Goal: Information Seeking & Learning: Learn about a topic

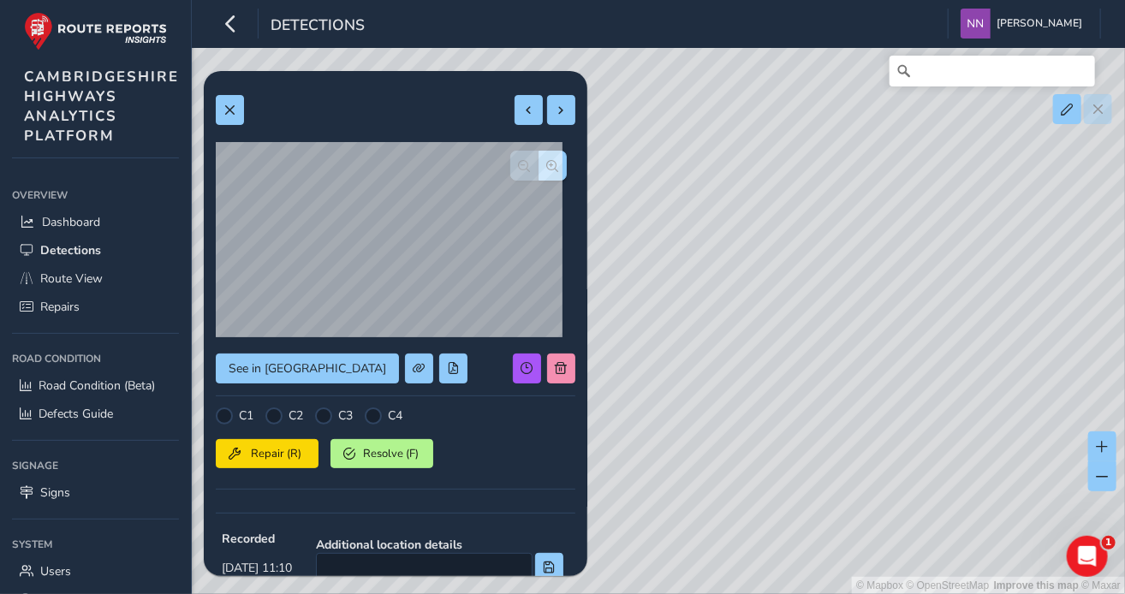
click at [897, 173] on div "© Mapbox © OpenStreetMap Improve this map © Maxar" at bounding box center [562, 297] width 1125 height 594
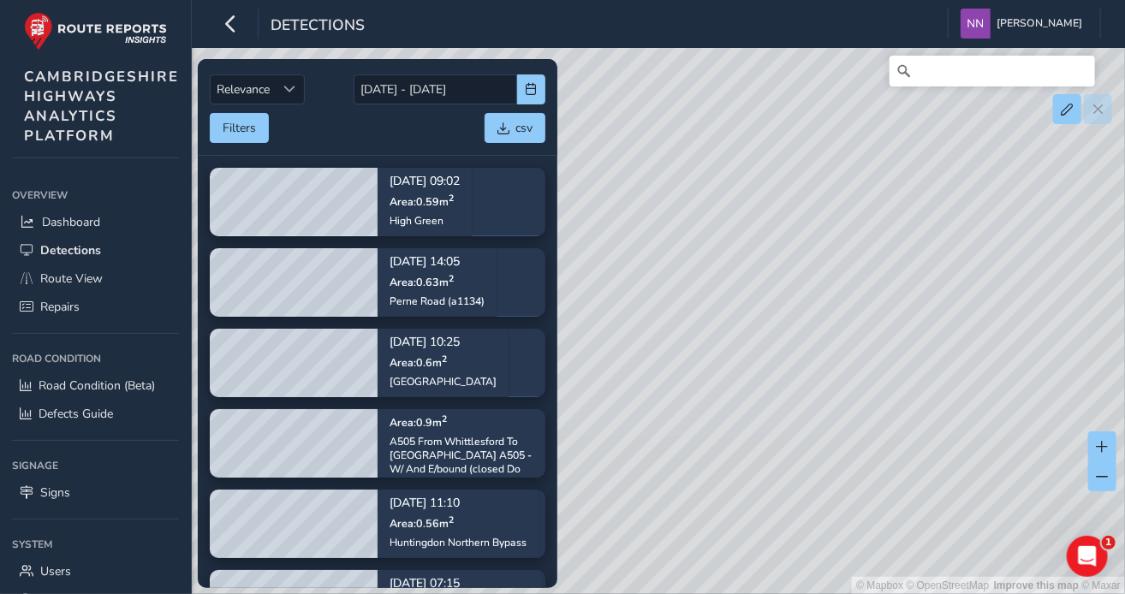
drag, startPoint x: 669, startPoint y: 235, endPoint x: 888, endPoint y: 205, distance: 221.3
click at [888, 205] on div "© Mapbox © OpenStreetMap Improve this map © Maxar" at bounding box center [562, 297] width 1125 height 594
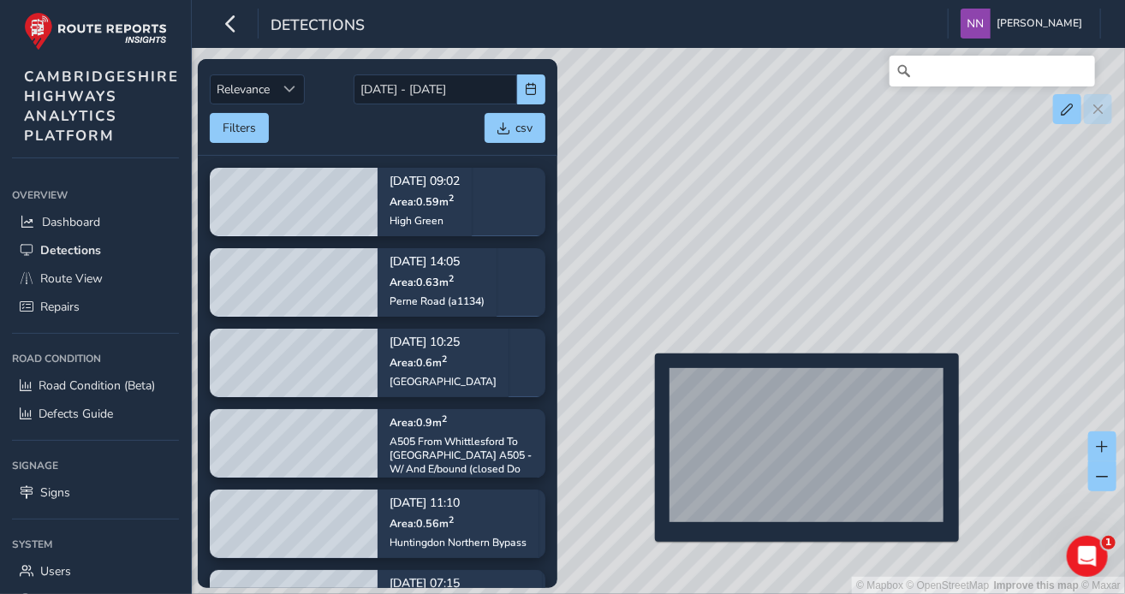
click at [645, 381] on div "© Mapbox © OpenStreetMap Improve this map © Maxar" at bounding box center [562, 297] width 1125 height 594
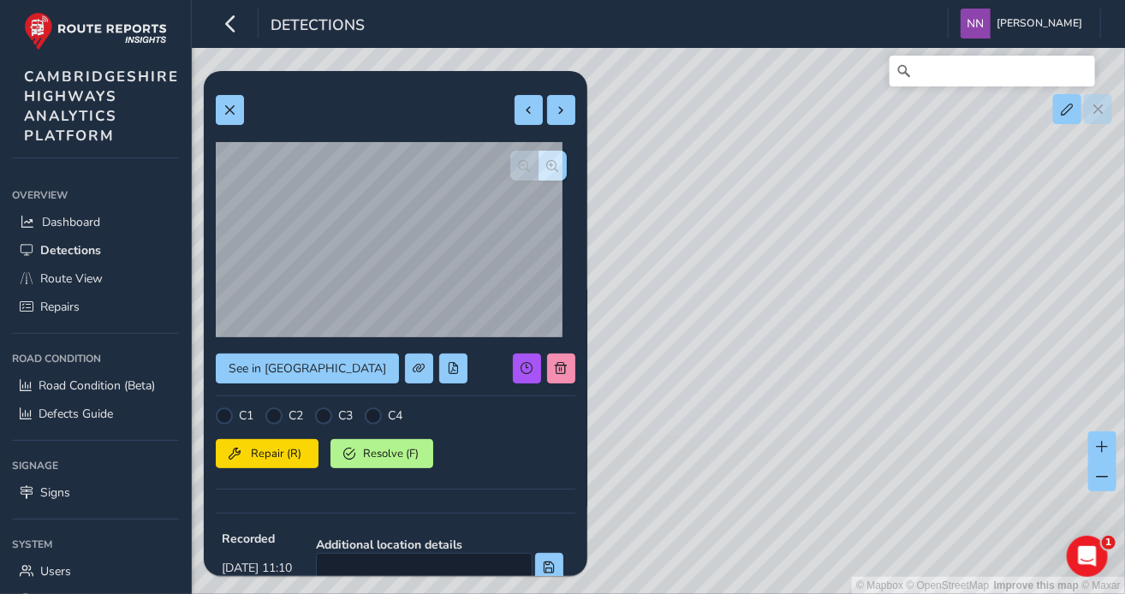
drag, startPoint x: 870, startPoint y: 285, endPoint x: 757, endPoint y: 307, distance: 115.2
click at [757, 307] on div "© Mapbox © OpenStreetMap Improve this map © Maxar" at bounding box center [562, 297] width 1125 height 594
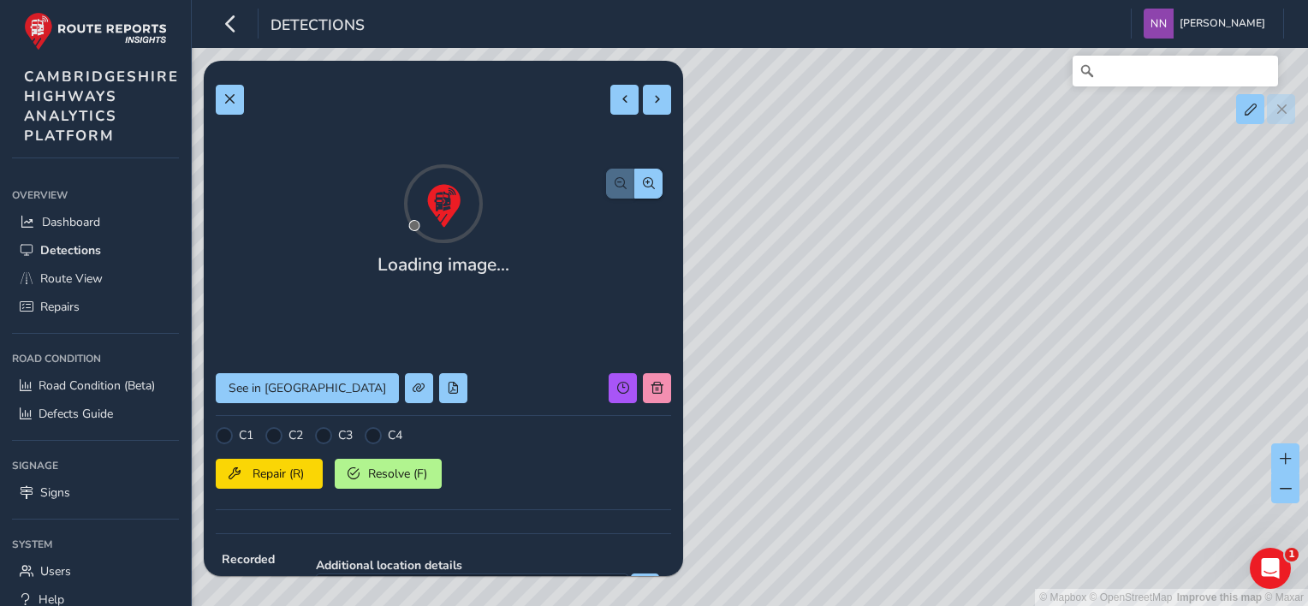
drag, startPoint x: 1061, startPoint y: 180, endPoint x: 1047, endPoint y: 219, distance: 42.0
click at [1047, 219] on div "© Mapbox © OpenStreetMap Improve this map © Maxar" at bounding box center [654, 303] width 1308 height 606
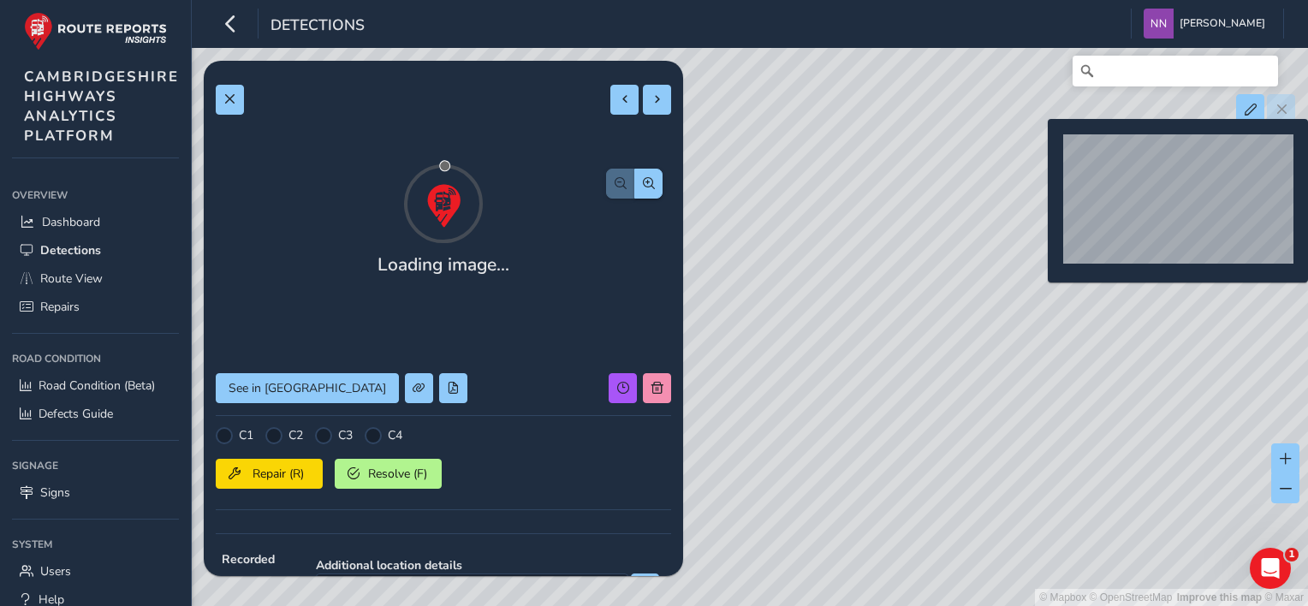
click at [1037, 146] on div "© Mapbox © OpenStreetMap Improve this map © Maxar" at bounding box center [654, 303] width 1308 height 606
type input "700"
type input "1486"
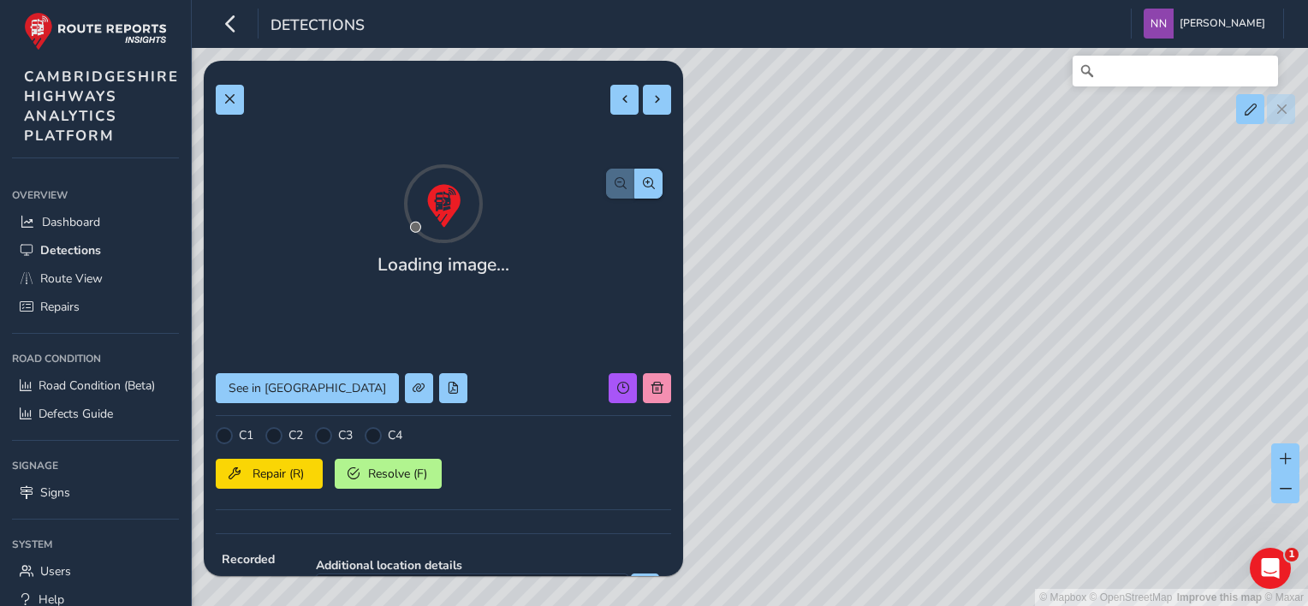
drag, startPoint x: 971, startPoint y: 223, endPoint x: 937, endPoint y: 299, distance: 82.4
click at [935, 301] on div "© Mapbox © OpenStreetMap Improve this map © Maxar" at bounding box center [654, 303] width 1308 height 606
drag, startPoint x: 1019, startPoint y: 242, endPoint x: 967, endPoint y: 305, distance: 81.4
click at [966, 315] on div "© Mapbox © OpenStreetMap Improve this map © Maxar" at bounding box center [654, 303] width 1308 height 606
drag, startPoint x: 734, startPoint y: 353, endPoint x: 799, endPoint y: 312, distance: 76.9
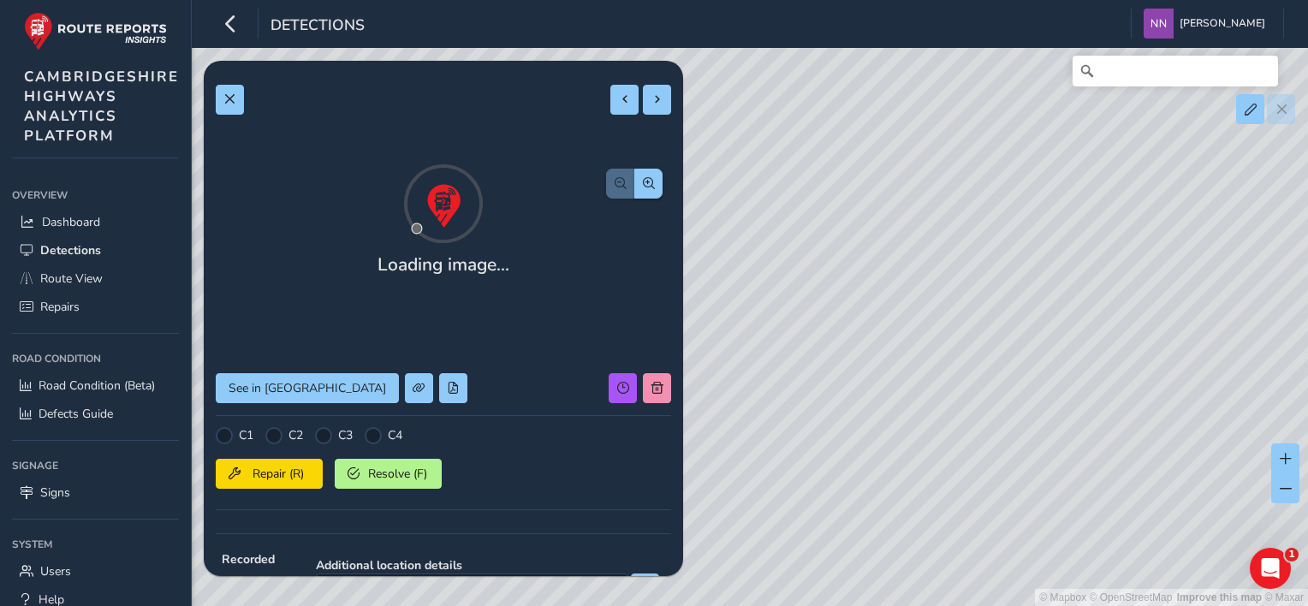
click at [799, 312] on div "© Mapbox © OpenStreetMap Improve this map © Maxar" at bounding box center [654, 303] width 1308 height 606
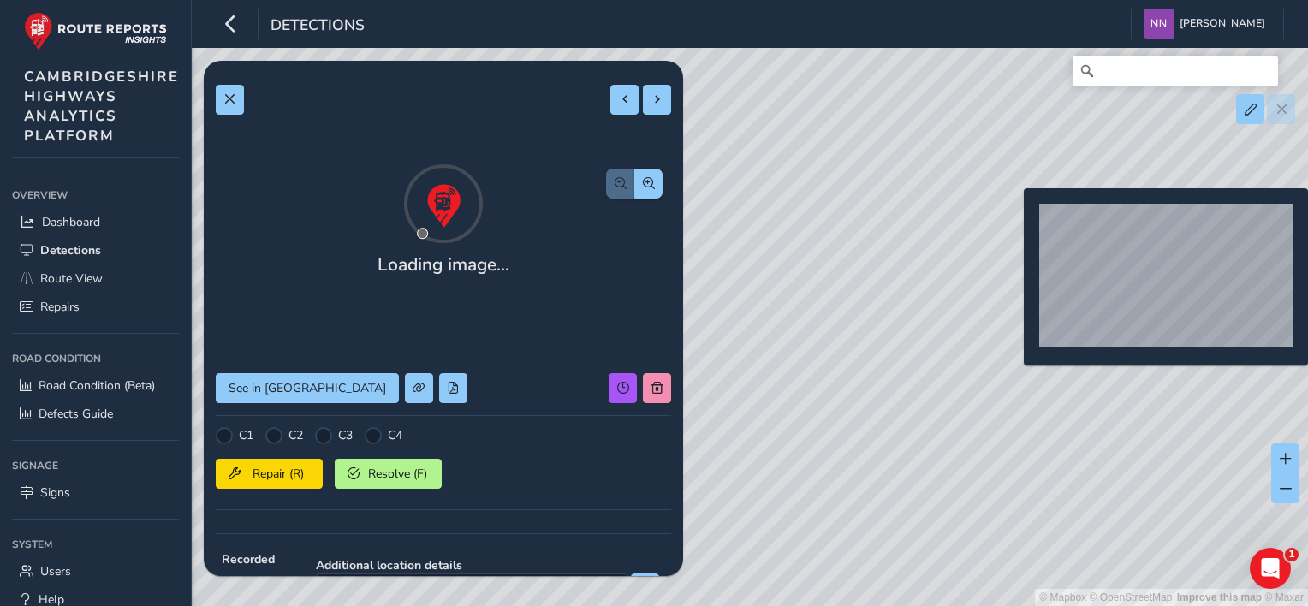
click at [1013, 216] on div "© Mapbox © OpenStreetMap Improve this map © Maxar" at bounding box center [654, 303] width 1308 height 606
type input "371"
type input "554"
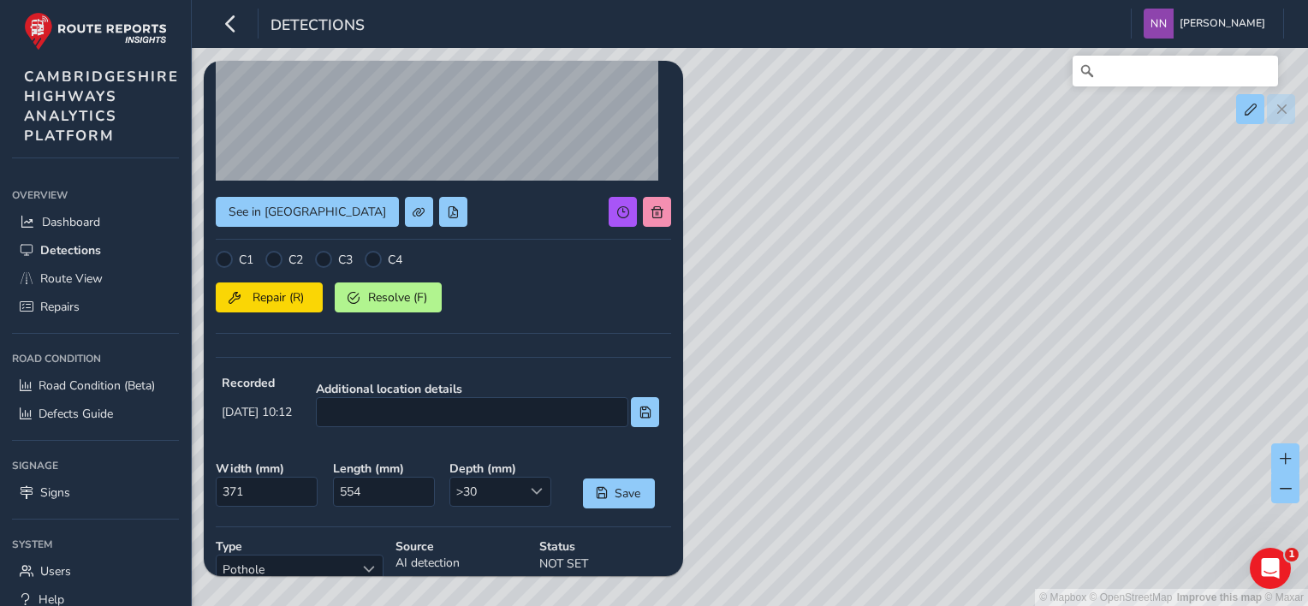
scroll to position [86, 0]
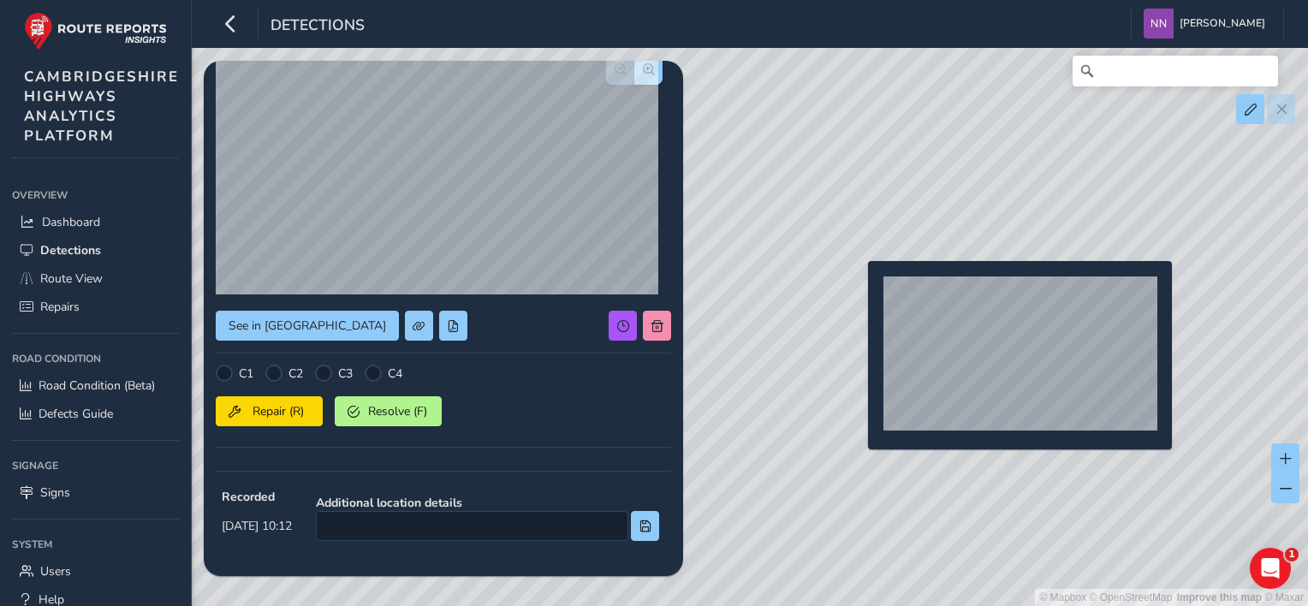
click at [858, 288] on div "© Mapbox © OpenStreetMap Improve this map © Maxar" at bounding box center [654, 303] width 1308 height 606
type input "700"
type input "1486"
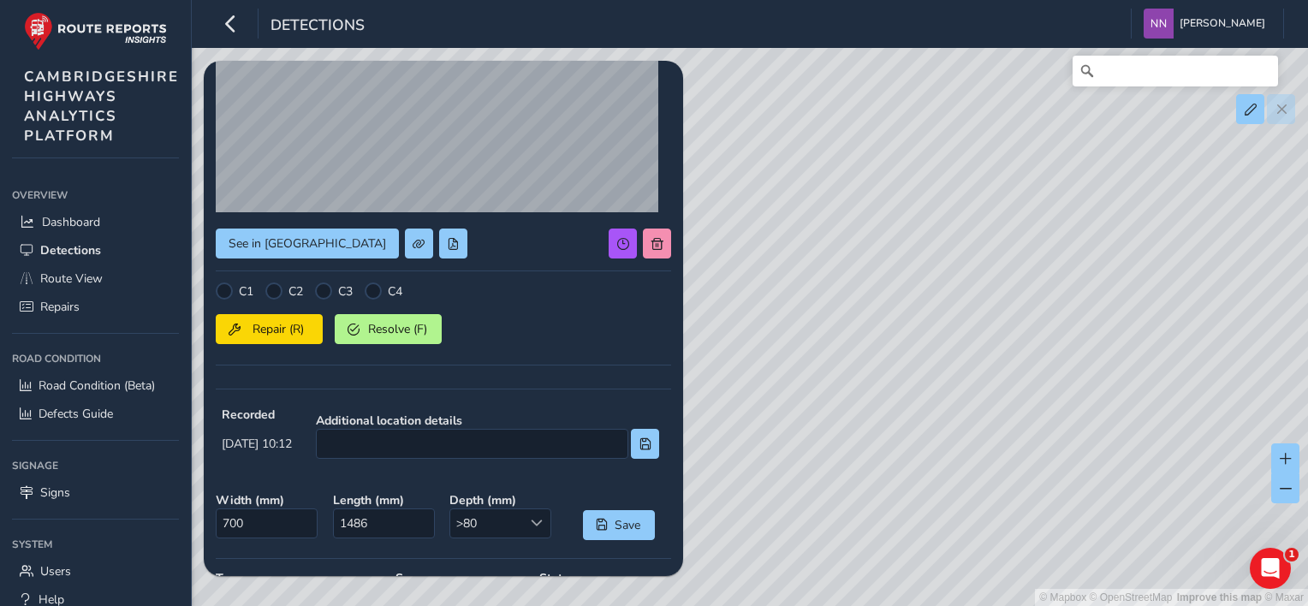
scroll to position [171, 0]
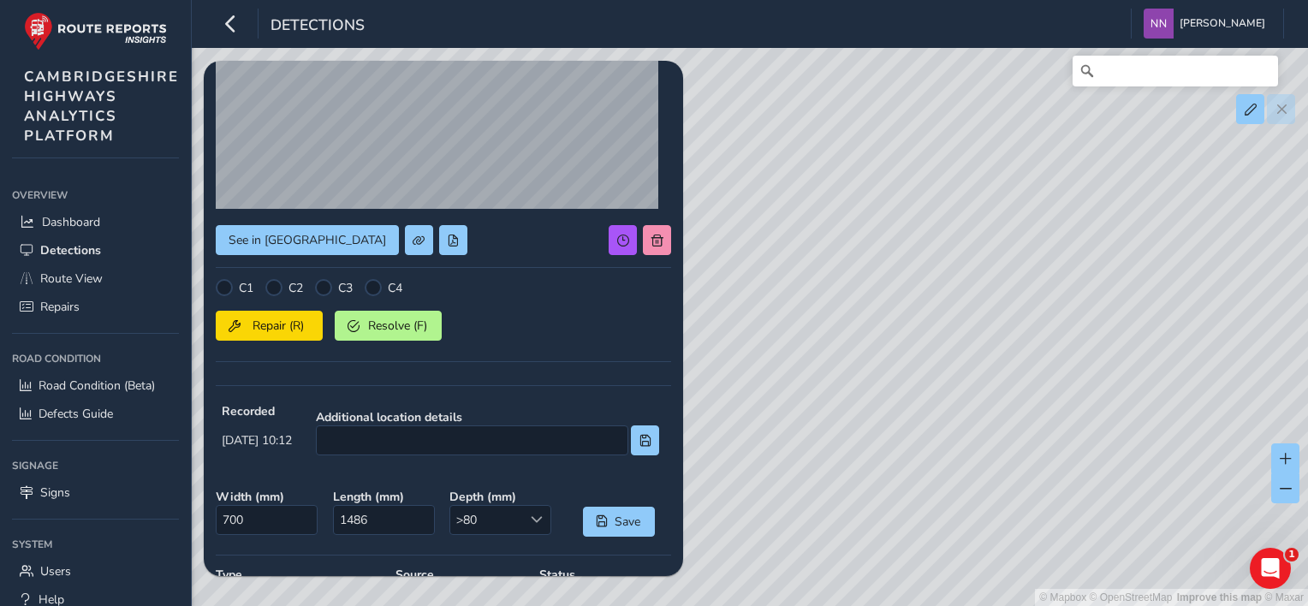
drag, startPoint x: 1101, startPoint y: 339, endPoint x: 1102, endPoint y: 313, distance: 25.7
click at [1090, 365] on div "© Mapbox © OpenStreetMap Improve this map © Maxar" at bounding box center [654, 303] width 1308 height 606
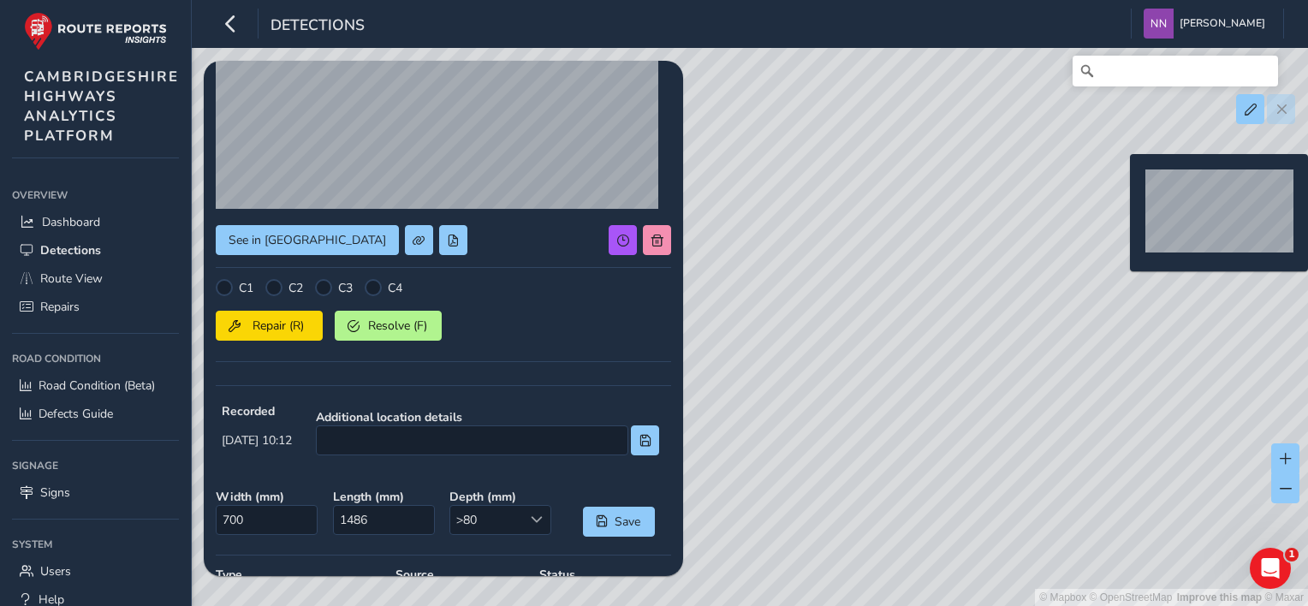
click at [1120, 181] on div "© Mapbox © OpenStreetMap Improve this map © Maxar" at bounding box center [654, 303] width 1308 height 606
type input "384"
type input "965"
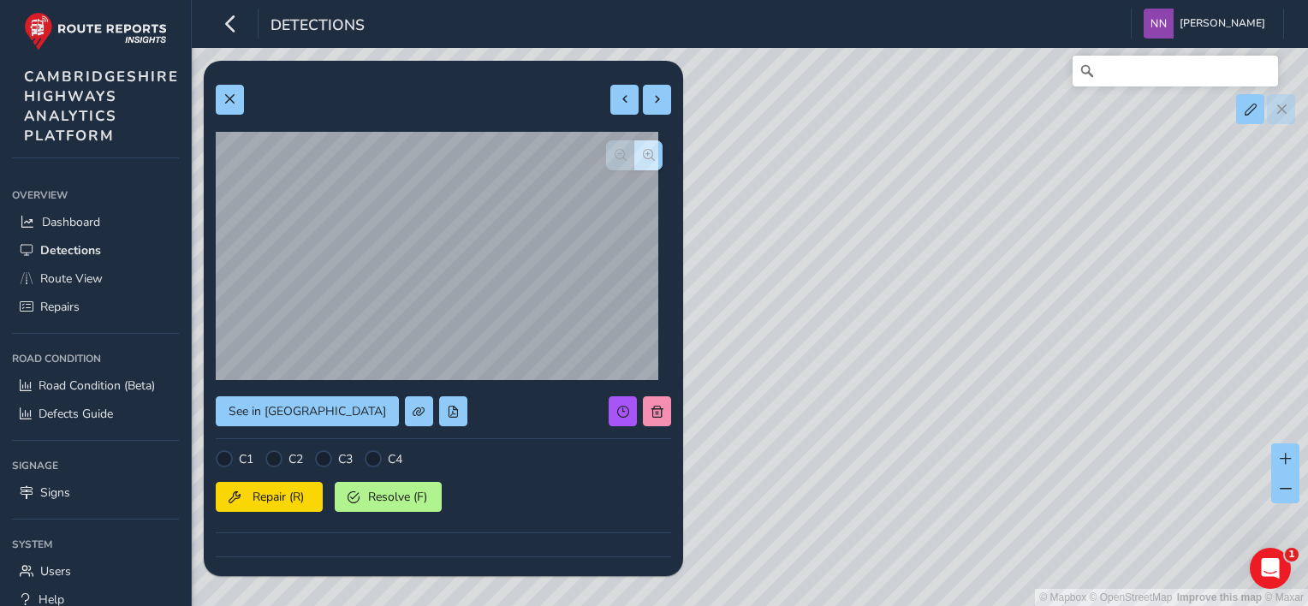
drag, startPoint x: 1055, startPoint y: 371, endPoint x: 1075, endPoint y: 277, distance: 95.5
click at [1075, 277] on div "© Mapbox © OpenStreetMap Improve this map © Maxar" at bounding box center [654, 303] width 1308 height 606
drag, startPoint x: 1043, startPoint y: 242, endPoint x: 992, endPoint y: 360, distance: 128.5
click at [992, 360] on div "© Mapbox © OpenStreetMap Improve this map © Maxar" at bounding box center [654, 303] width 1308 height 606
drag, startPoint x: 1049, startPoint y: 239, endPoint x: 977, endPoint y: 339, distance: 123.8
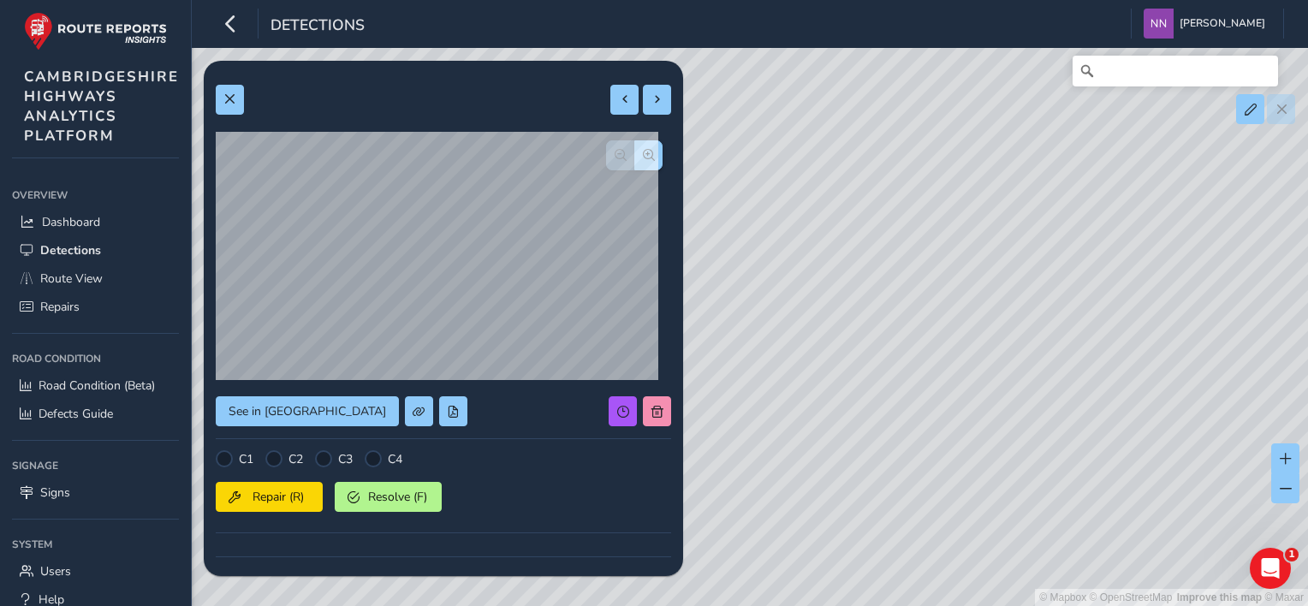
click at [977, 339] on div "© Mapbox © OpenStreetMap Improve this map © Maxar" at bounding box center [654, 303] width 1308 height 606
drag, startPoint x: 1128, startPoint y: 246, endPoint x: 1032, endPoint y: 409, distance: 189.5
click at [1032, 409] on div "© Mapbox © OpenStreetMap Improve this map © Maxar" at bounding box center [654, 303] width 1308 height 606
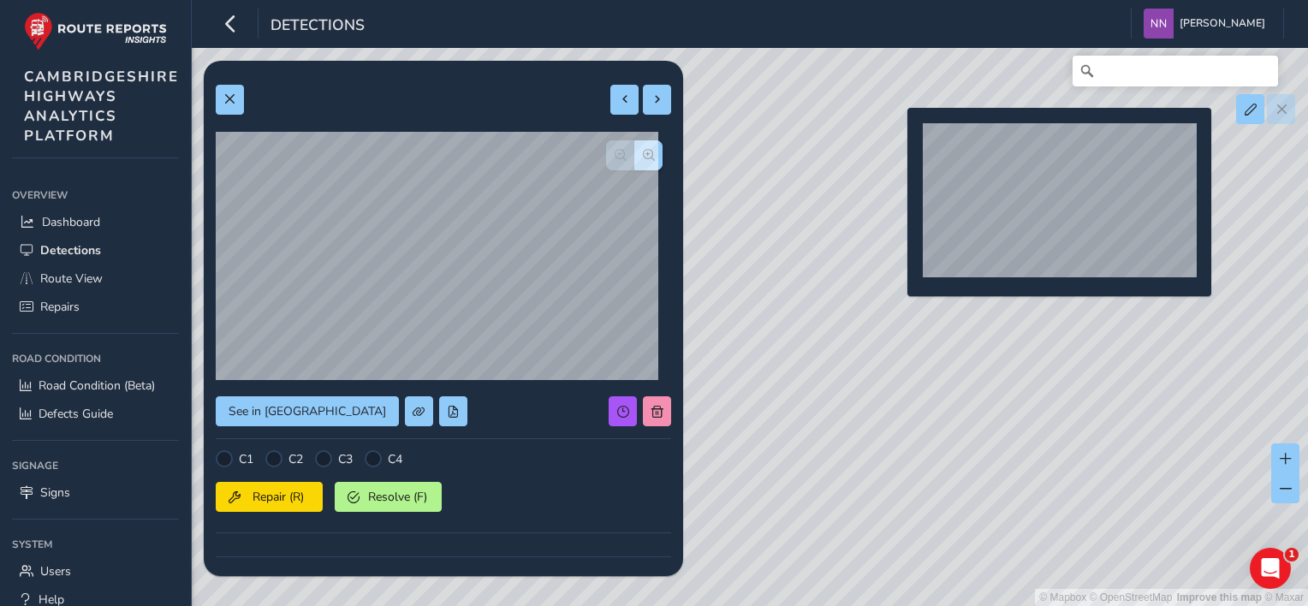
click at [897, 135] on div "© Mapbox © OpenStreetMap Improve this map © Maxar" at bounding box center [654, 303] width 1308 height 606
type input "456"
type input "1046"
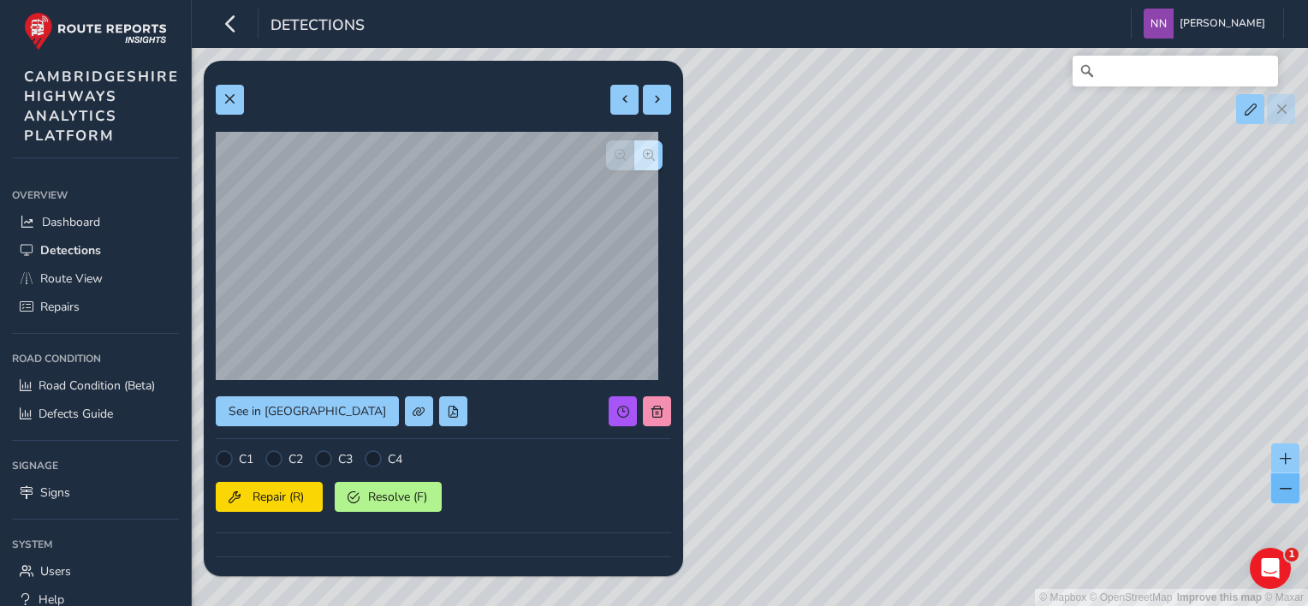
click at [1124, 484] on span at bounding box center [1286, 489] width 12 height 12
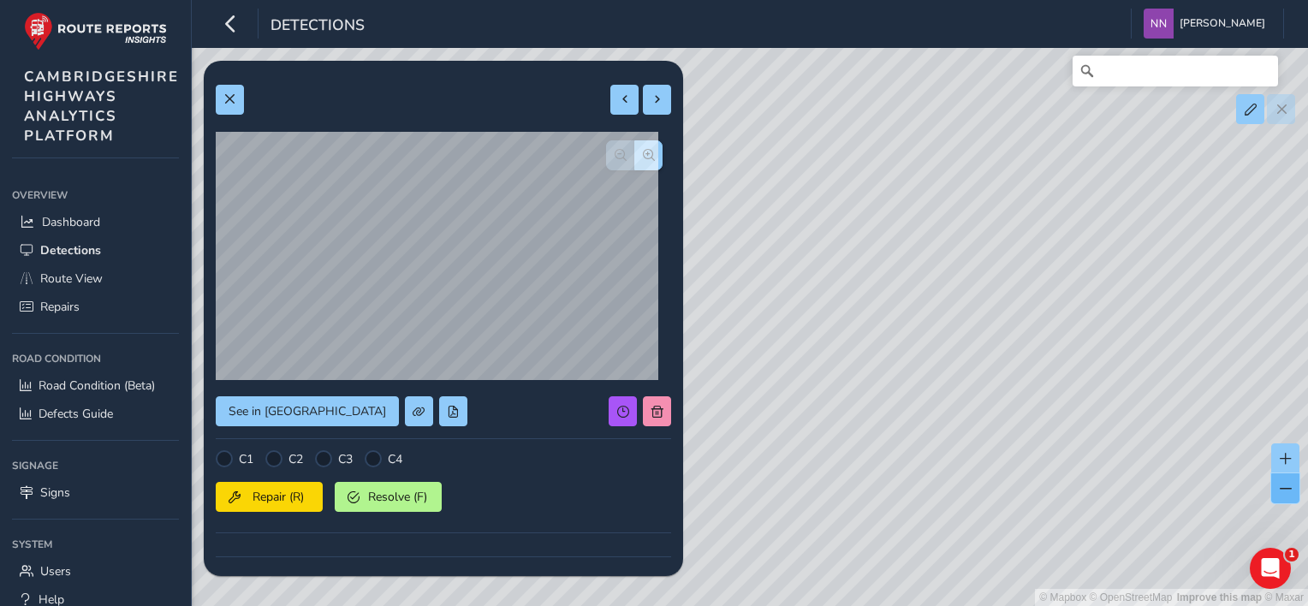
click at [1124, 486] on span at bounding box center [1286, 489] width 12 height 12
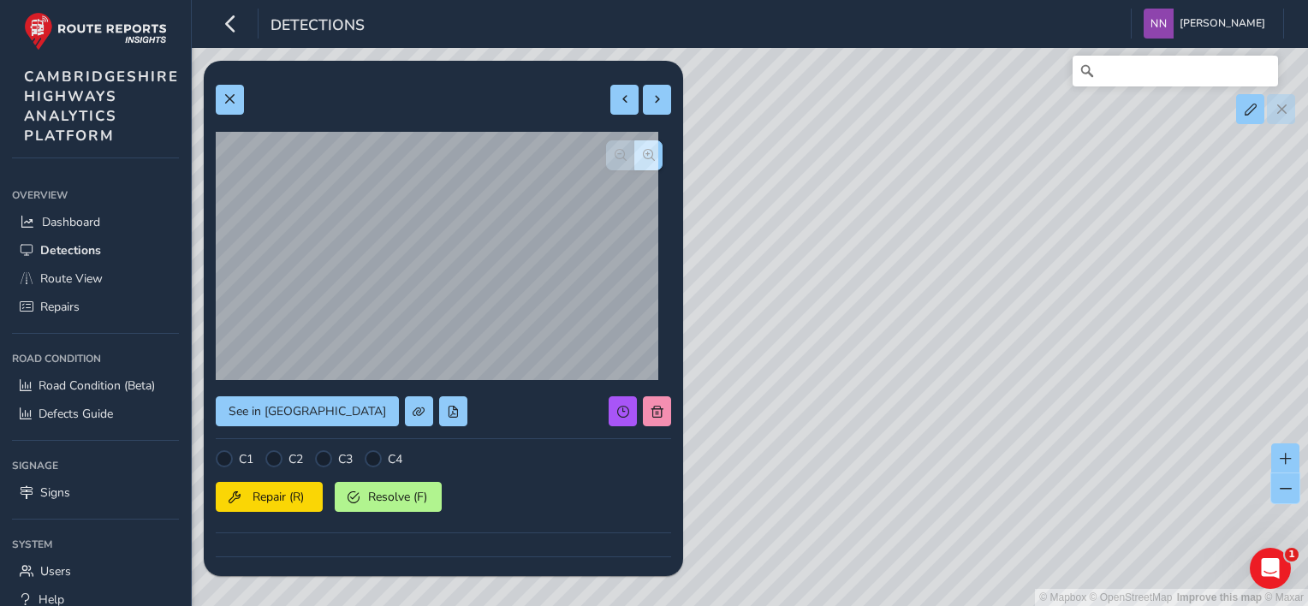
drag, startPoint x: 1292, startPoint y: 490, endPoint x: 1260, endPoint y: 484, distance: 33.2
click at [1124, 491] on button at bounding box center [1285, 488] width 28 height 30
drag, startPoint x: 931, startPoint y: 431, endPoint x: 1041, endPoint y: 274, distance: 191.9
click at [1041, 274] on div "© Mapbox © OpenStreetMap Improve this map © Maxar" at bounding box center [654, 303] width 1308 height 606
drag, startPoint x: 855, startPoint y: 370, endPoint x: 1053, endPoint y: 272, distance: 220.5
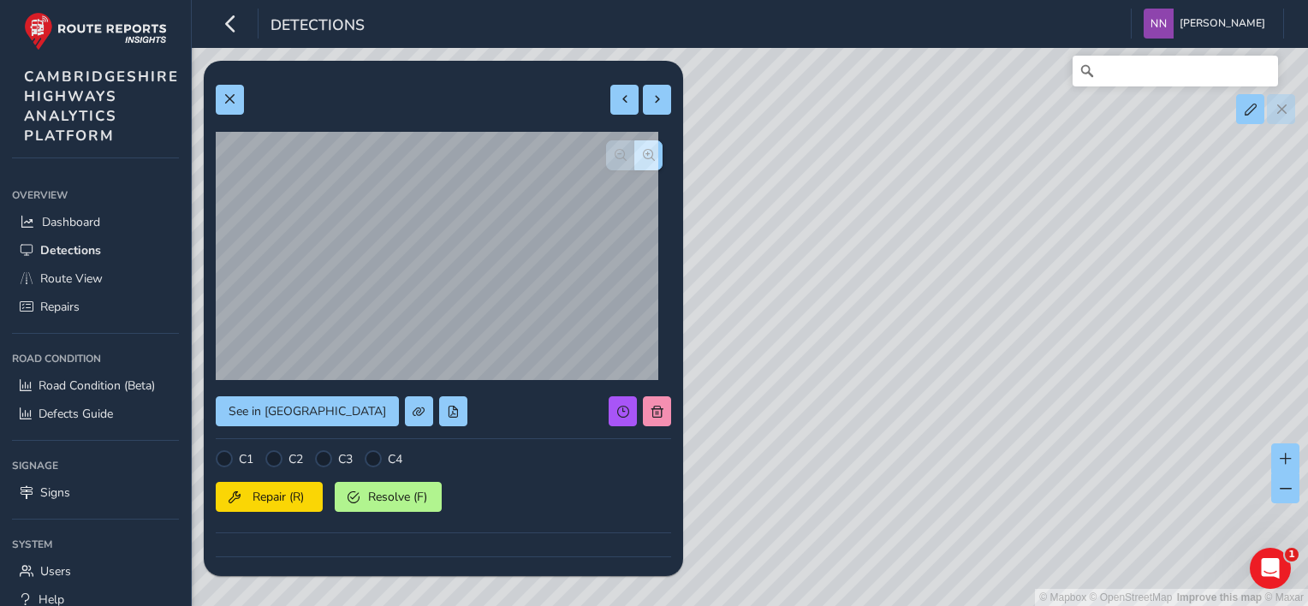
click at [1053, 272] on div "© Mapbox © OpenStreetMap Improve this map © Maxar" at bounding box center [654, 303] width 1308 height 606
drag, startPoint x: 882, startPoint y: 390, endPoint x: 1081, endPoint y: 290, distance: 222.4
click at [1116, 267] on div "© Mapbox © OpenStreetMap Improve this map © Maxar" at bounding box center [654, 303] width 1308 height 606
drag, startPoint x: 877, startPoint y: 401, endPoint x: 1078, endPoint y: 282, distance: 232.5
click at [1078, 282] on div "© Mapbox © OpenStreetMap Improve this map © Maxar" at bounding box center [654, 303] width 1308 height 606
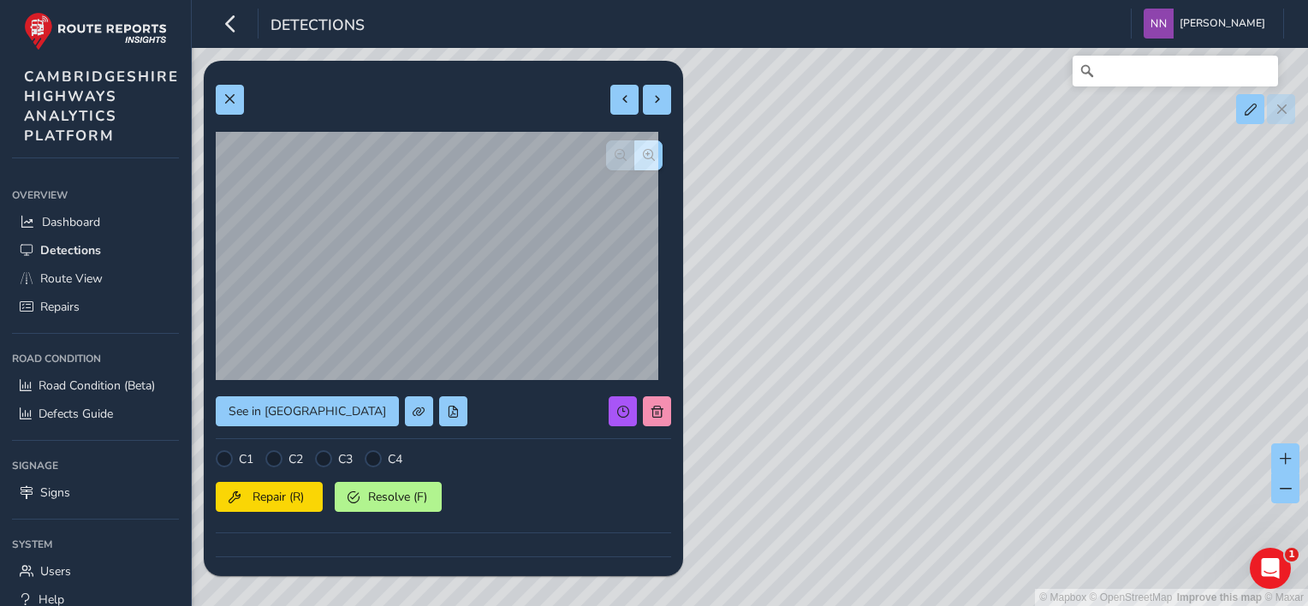
drag, startPoint x: 778, startPoint y: 353, endPoint x: 790, endPoint y: 380, distance: 29.9
click at [1015, 298] on div "© Mapbox © OpenStreetMap Improve this map © Maxar" at bounding box center [654, 303] width 1308 height 606
drag, startPoint x: 773, startPoint y: 384, endPoint x: 902, endPoint y: 321, distance: 143.9
click at [902, 321] on div "© Mapbox © OpenStreetMap Improve this map © Maxar" at bounding box center [654, 303] width 1308 height 606
click at [65, 276] on span "Route View" at bounding box center [71, 278] width 62 height 16
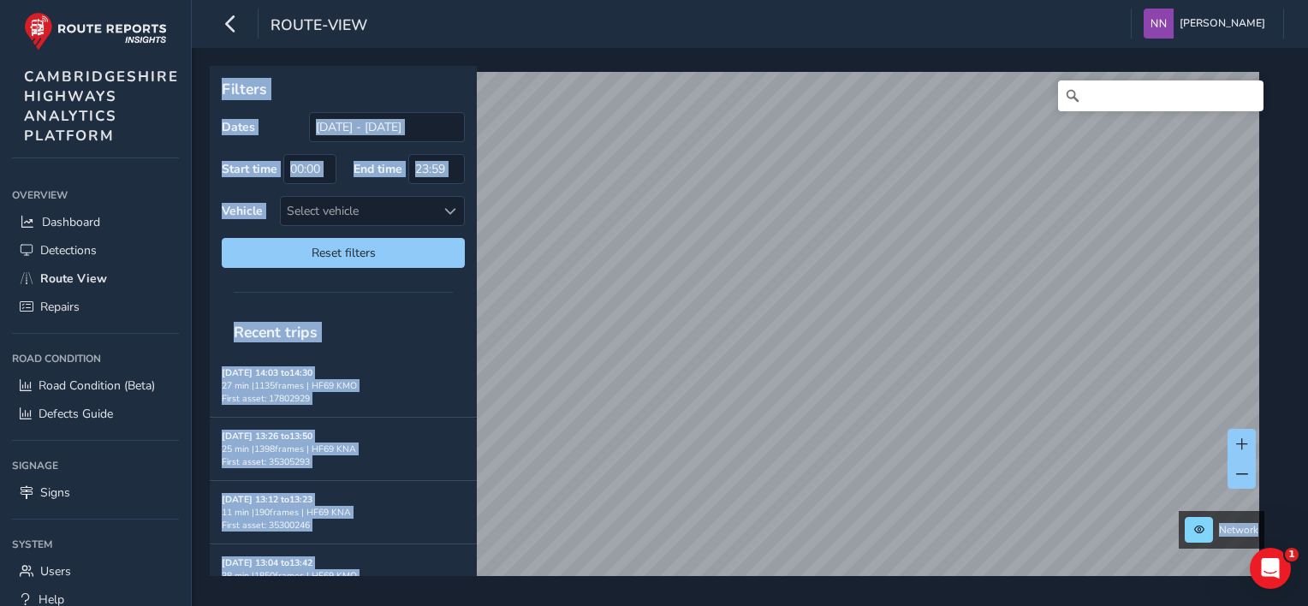
scroll to position [10, 0]
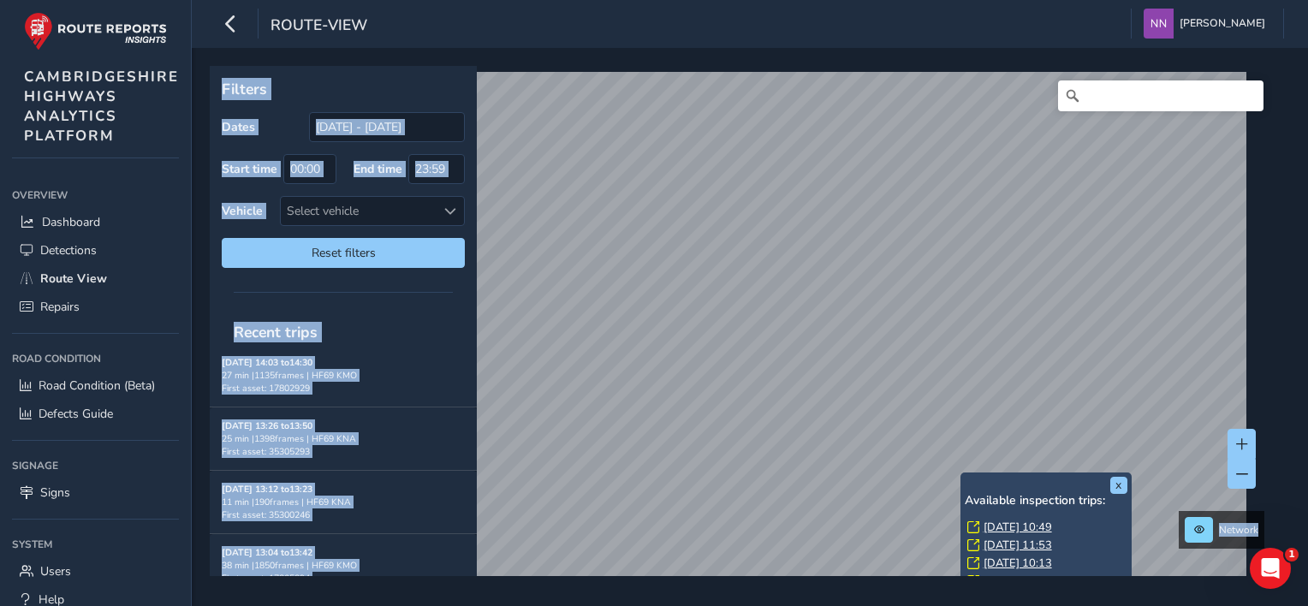
click at [1019, 531] on link "[DATE] 10:49" at bounding box center [1017, 527] width 68 height 15
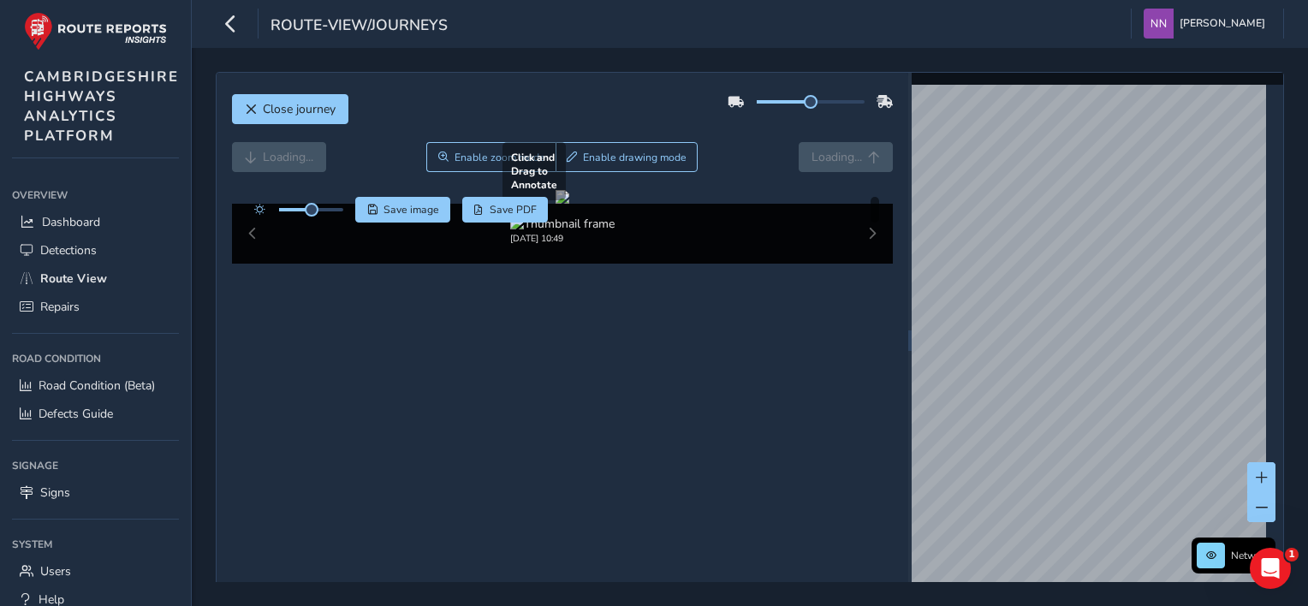
scroll to position [81, 0]
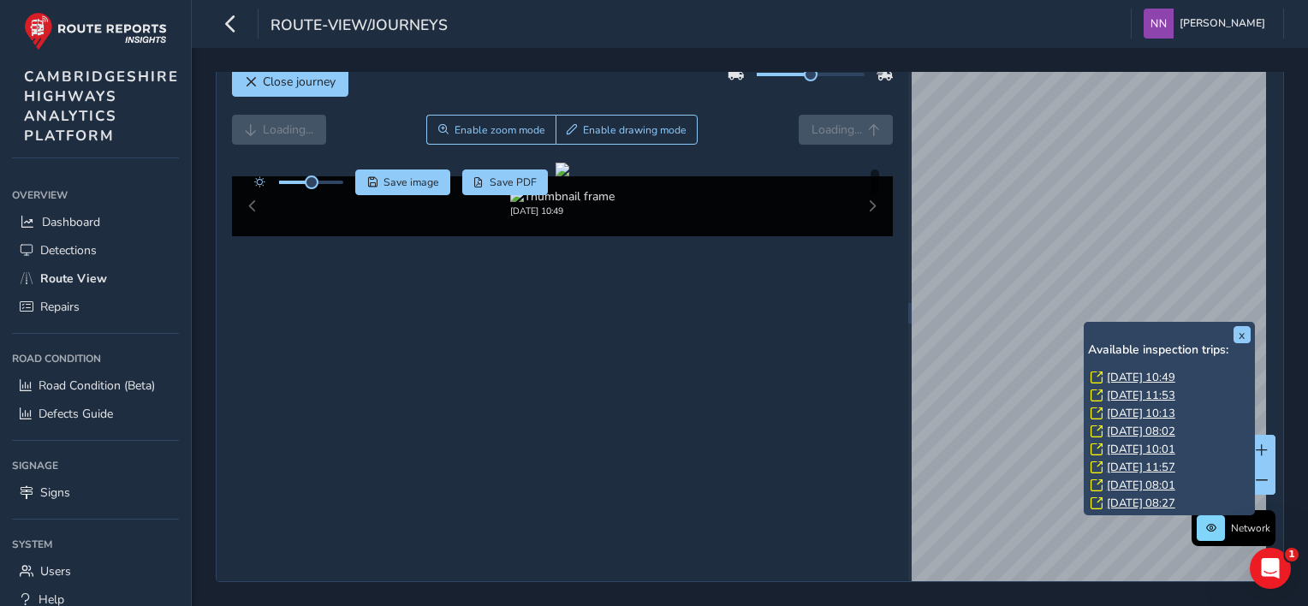
click at [1124, 442] on link "[DATE] 10:01" at bounding box center [1141, 449] width 68 height 15
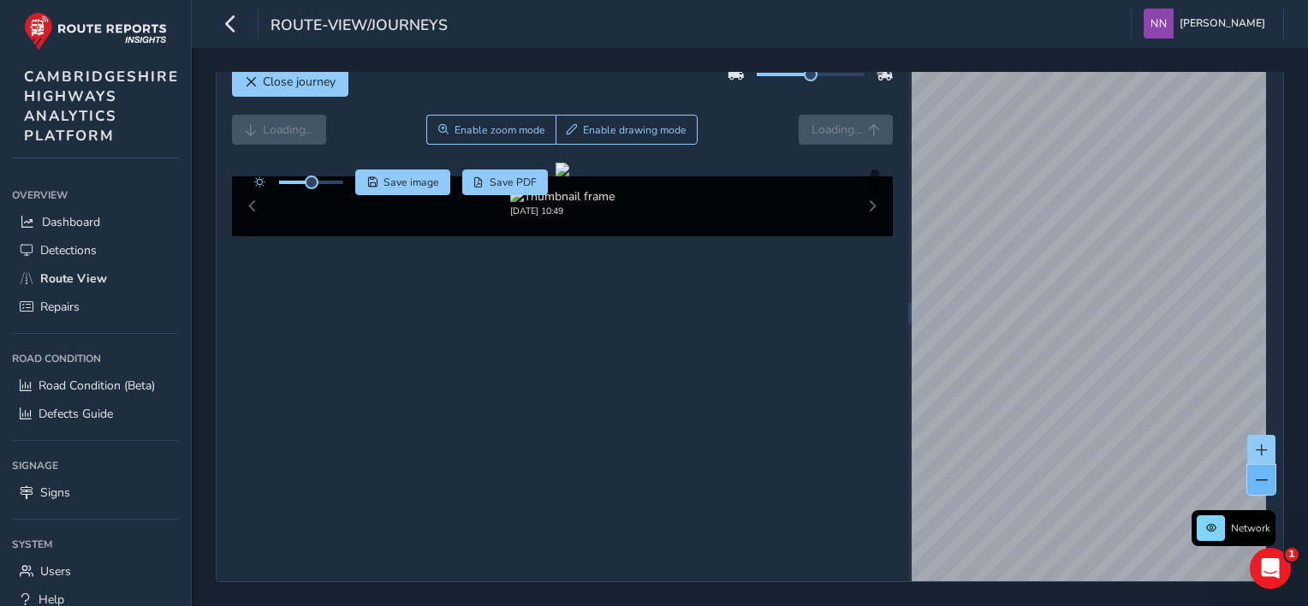
click at [1124, 474] on span at bounding box center [1262, 480] width 12 height 12
click at [1124, 465] on button at bounding box center [1261, 480] width 28 height 30
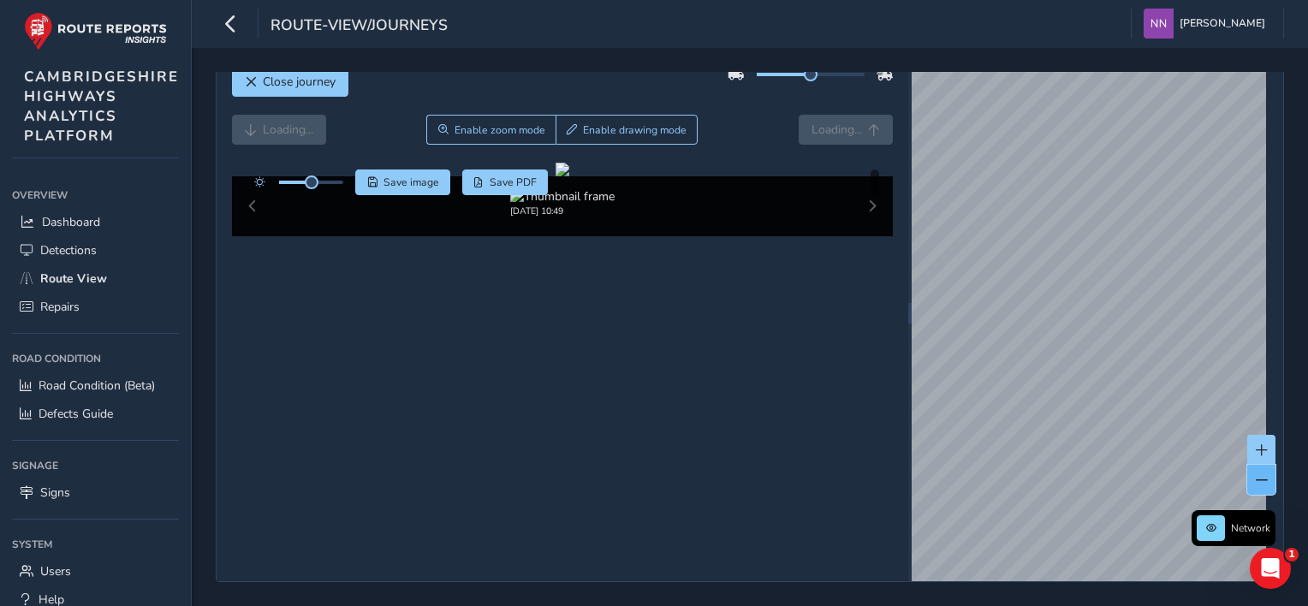
click at [1124, 465] on button at bounding box center [1261, 480] width 28 height 30
click at [1124, 474] on span at bounding box center [1262, 480] width 12 height 12
click at [93, 280] on span "Route View" at bounding box center [73, 278] width 67 height 16
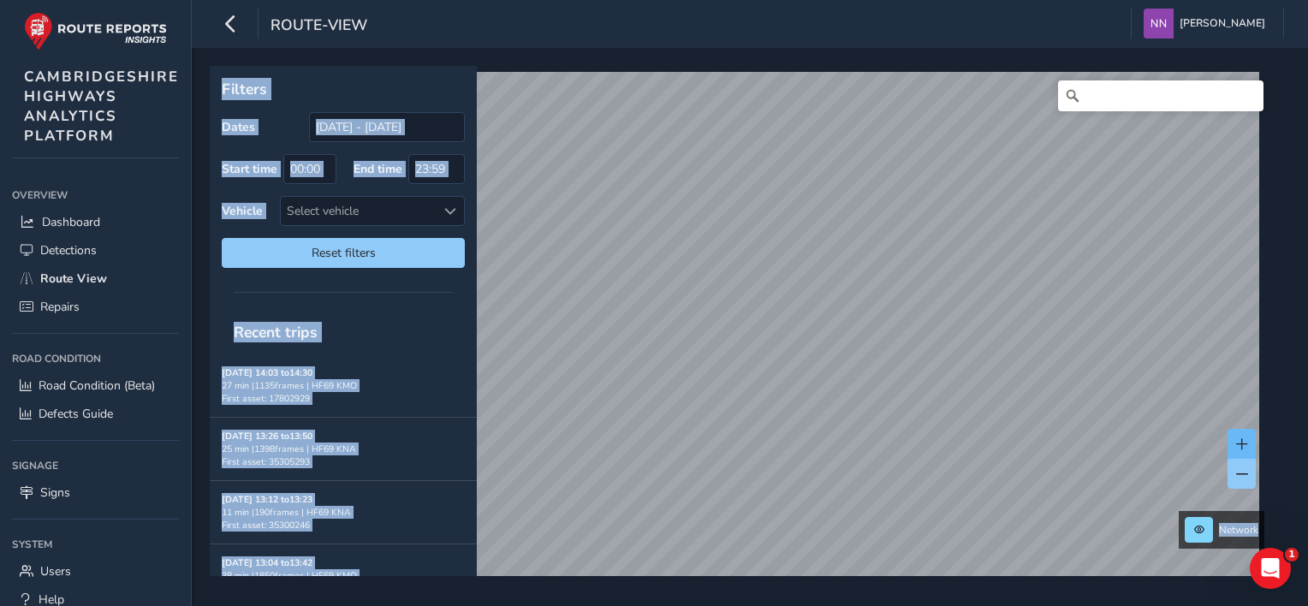
click at [1124, 443] on span at bounding box center [1242, 444] width 12 height 12
click at [1124, 442] on span at bounding box center [1242, 444] width 12 height 12
click at [1124, 470] on span at bounding box center [1242, 474] width 12 height 12
click at [1124, 472] on span at bounding box center [1242, 474] width 12 height 12
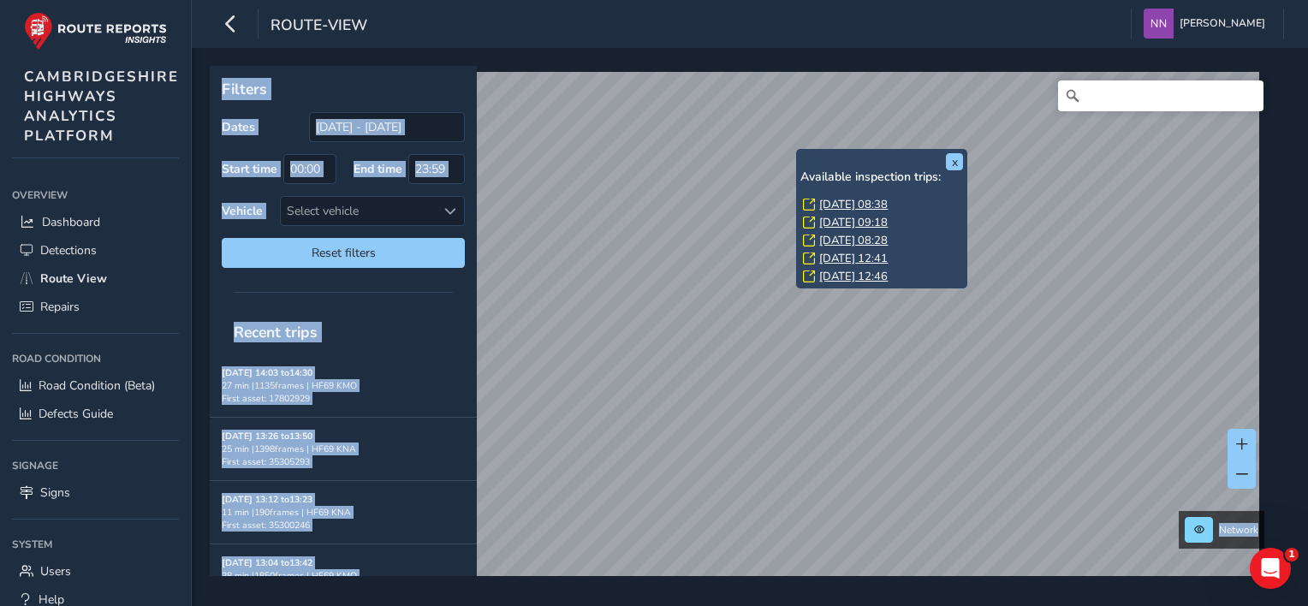
click at [884, 205] on link "[DATE] 08:38" at bounding box center [853, 204] width 68 height 15
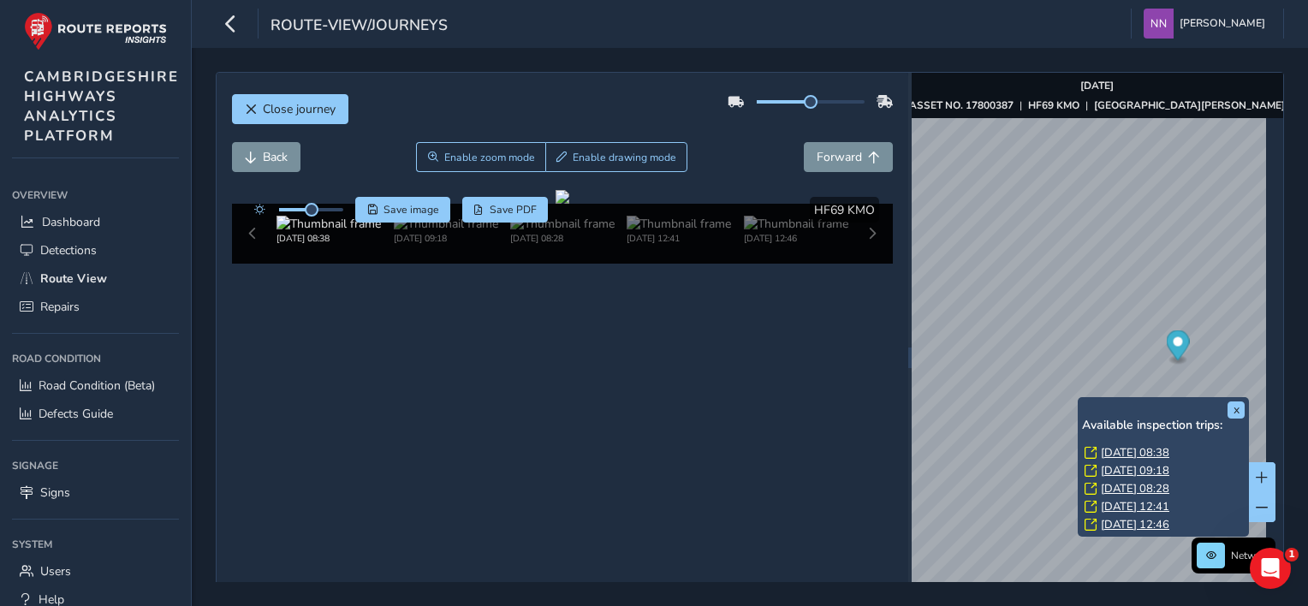
click at [1080, 401] on div "x Available inspection trips: [DATE] 08:38 [DATE] 09:18 [DATE] 08:28 [DATE] 12:…" at bounding box center [1163, 467] width 171 height 140
click at [1120, 455] on link "[DATE] 08:38" at bounding box center [1135, 452] width 68 height 15
click at [1124, 487] on link "[DATE] 08:28" at bounding box center [1135, 488] width 68 height 15
click at [1124, 488] on link "[DATE] 08:28" at bounding box center [1135, 488] width 68 height 15
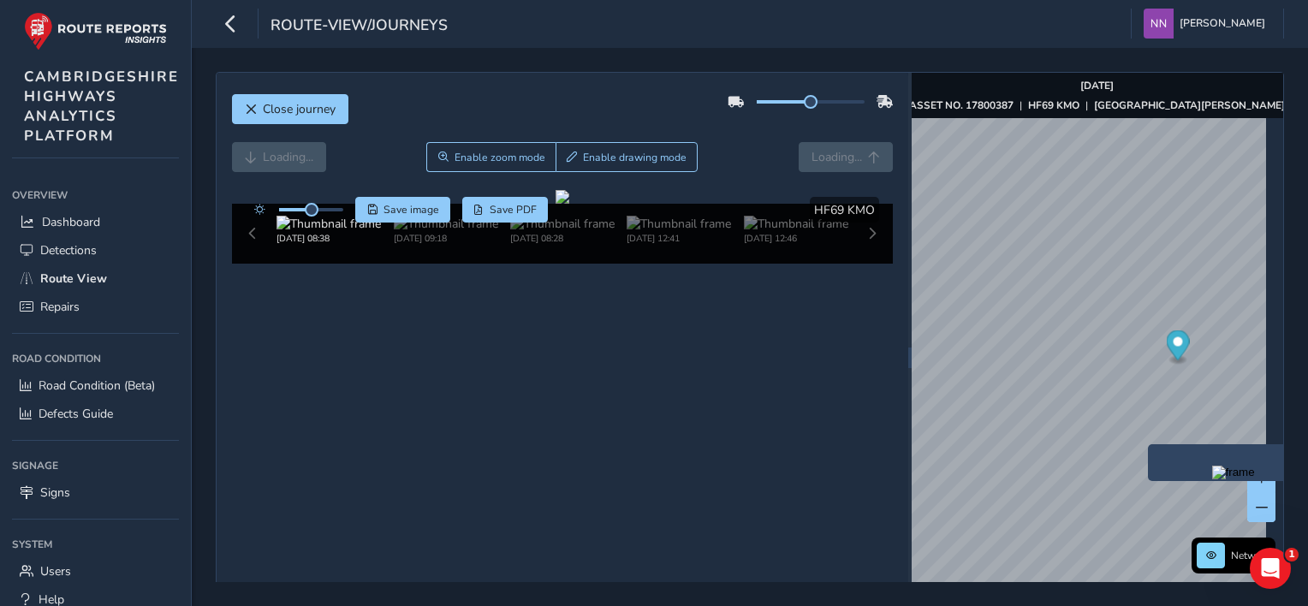
click at [1124, 449] on div "x" at bounding box center [1233, 462] width 171 height 37
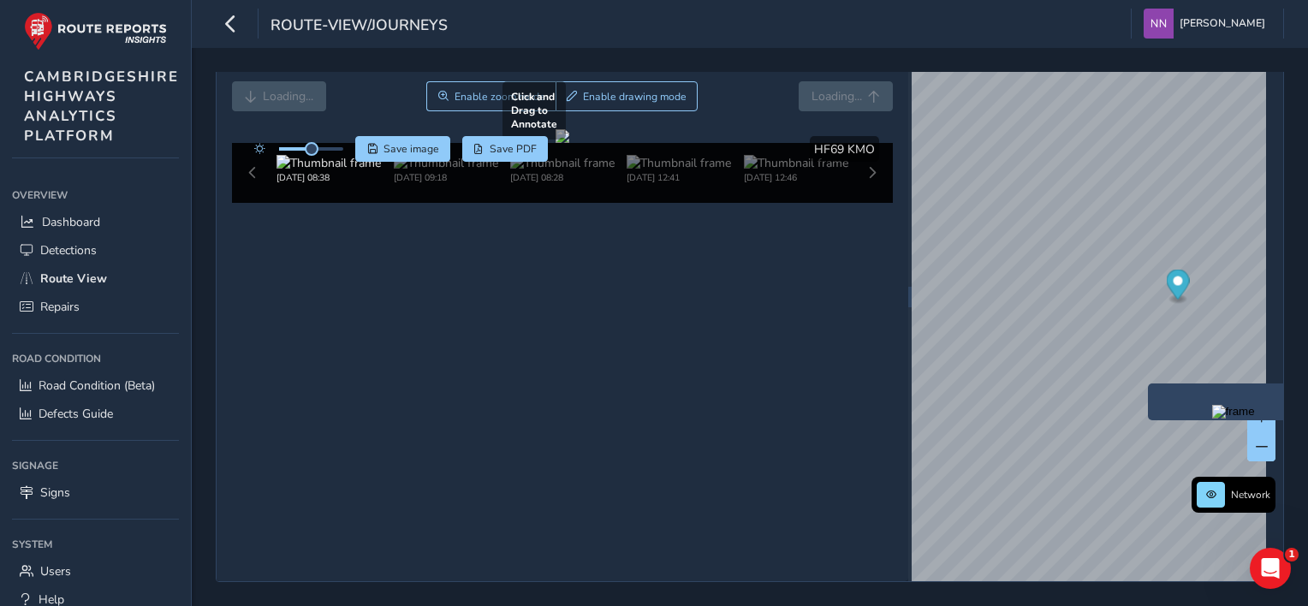
scroll to position [87, 0]
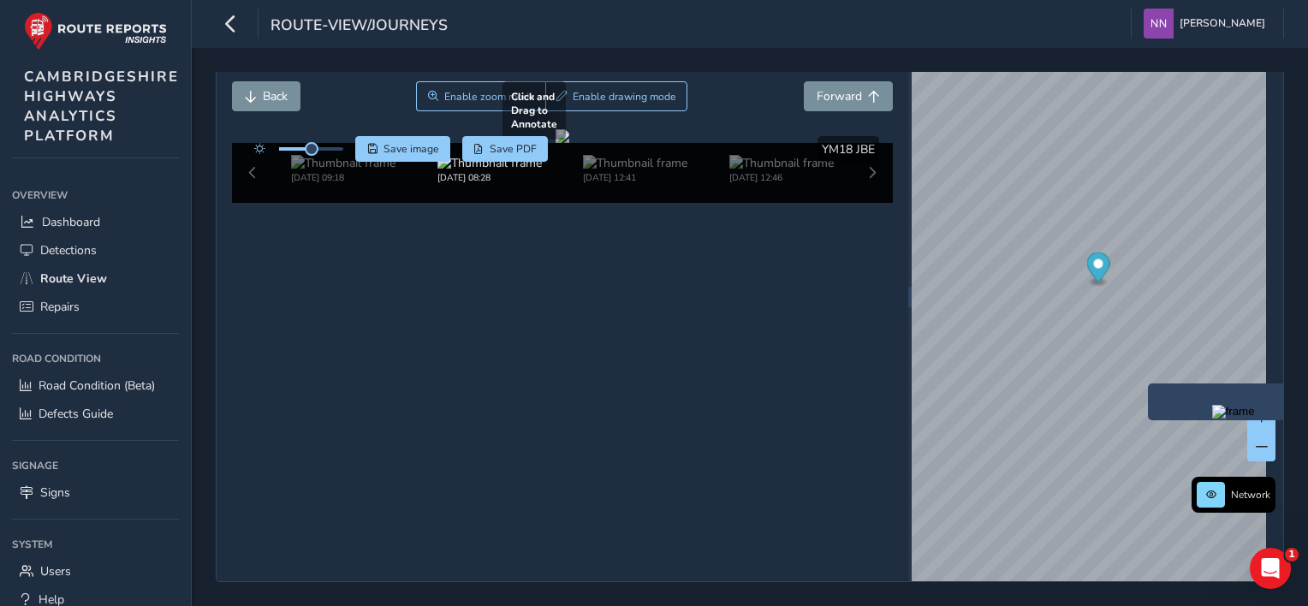
scroll to position [94, 0]
click at [645, 171] on img at bounding box center [635, 163] width 104 height 16
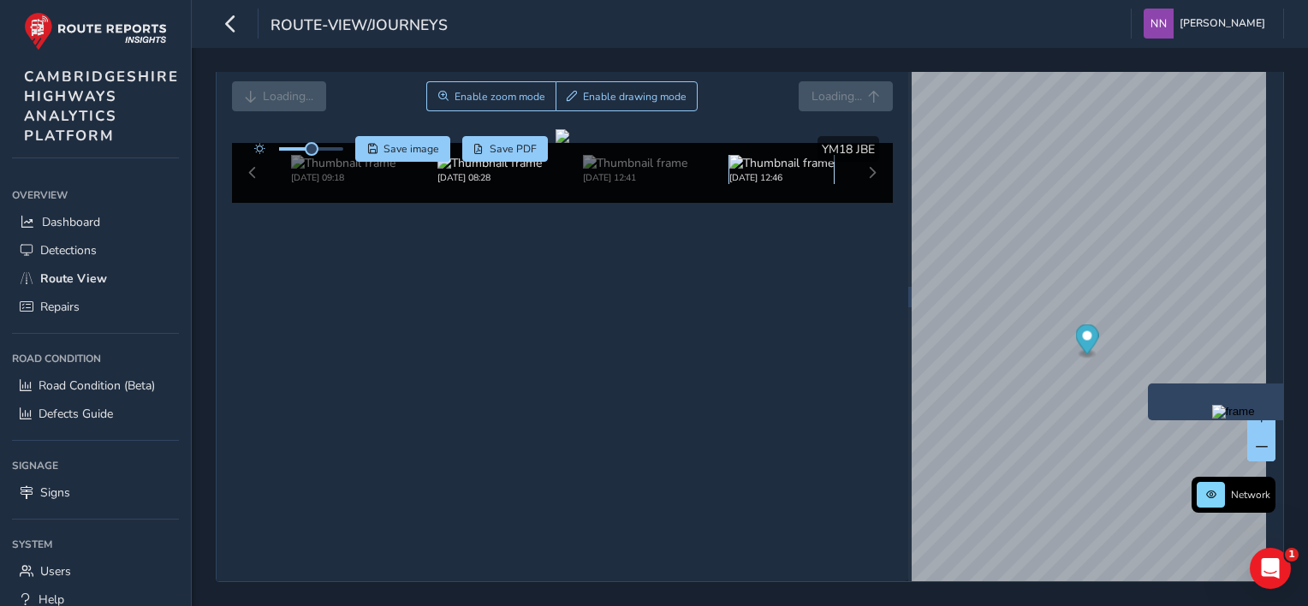
click at [787, 171] on img at bounding box center [781, 163] width 104 height 16
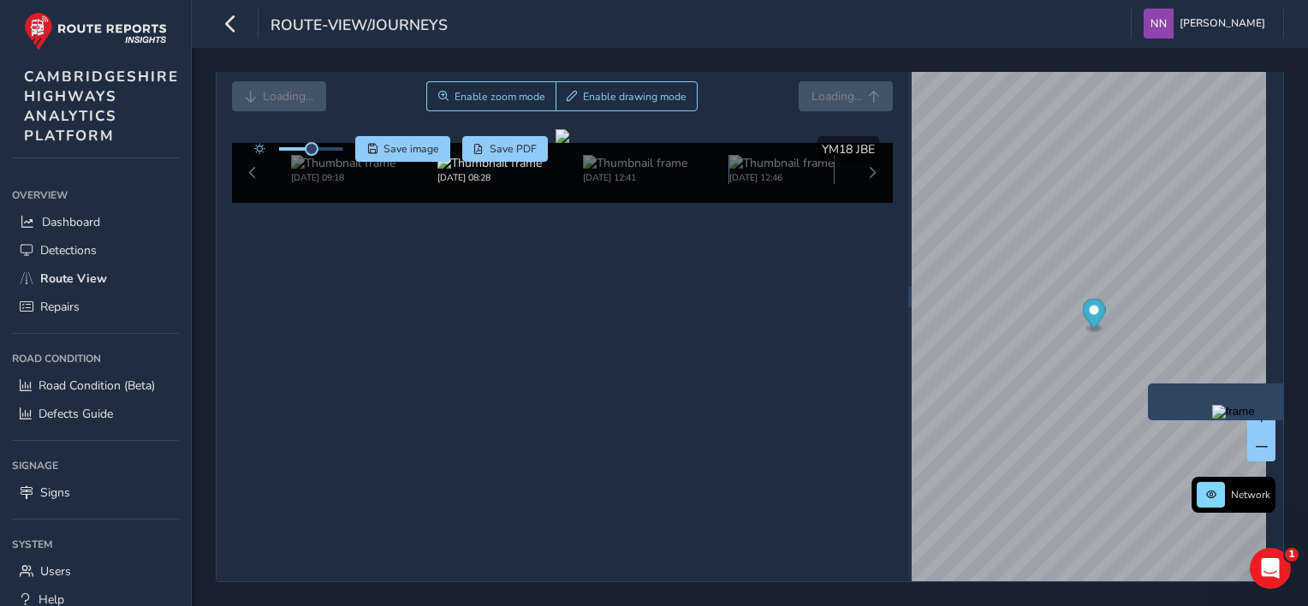
scroll to position [81, 0]
click at [1124, 431] on button at bounding box center [1261, 446] width 28 height 30
click at [1124, 441] on span at bounding box center [1262, 447] width 12 height 12
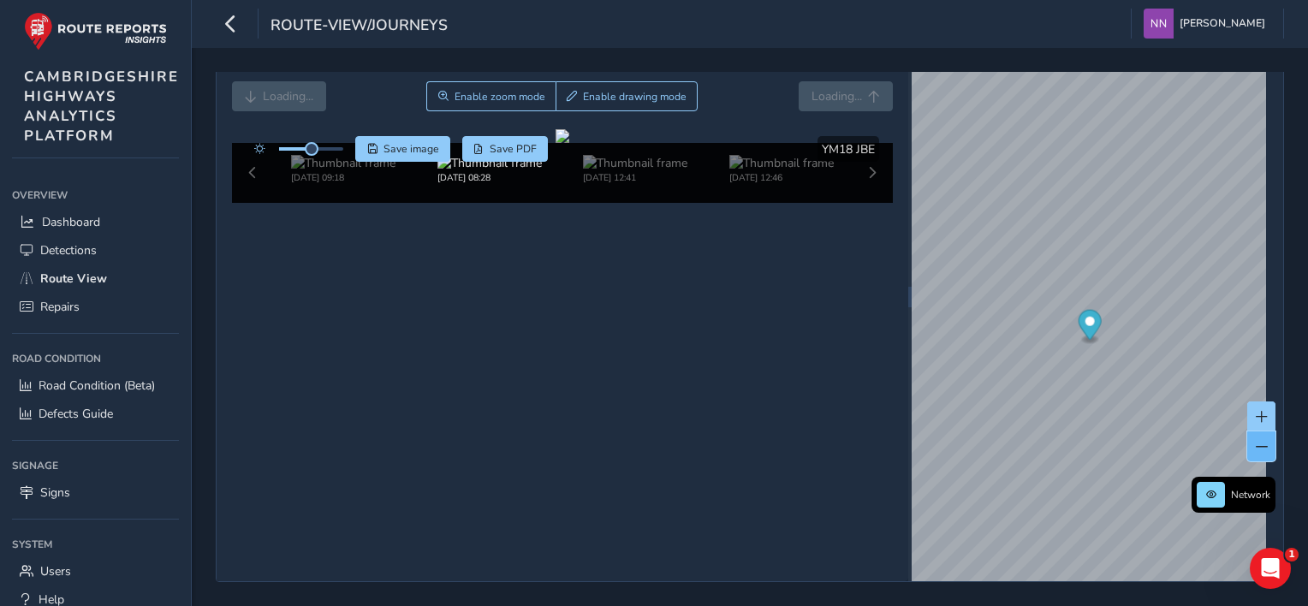
click at [1124, 441] on span at bounding box center [1262, 447] width 12 height 12
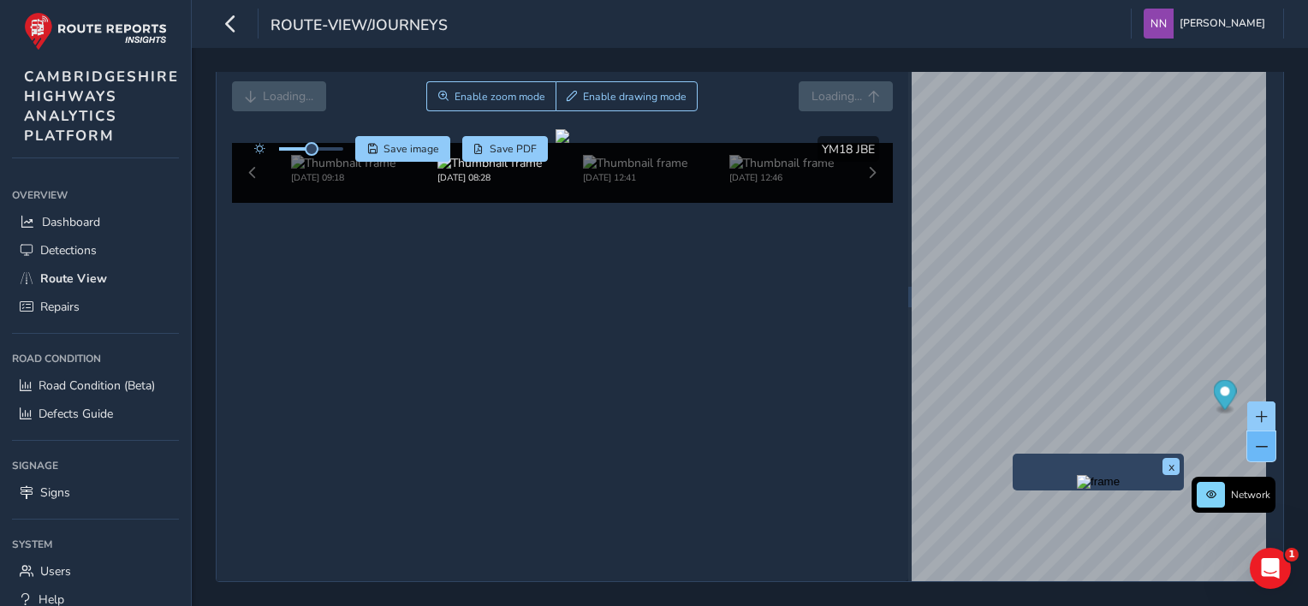
click at [1124, 441] on span at bounding box center [1262, 447] width 12 height 12
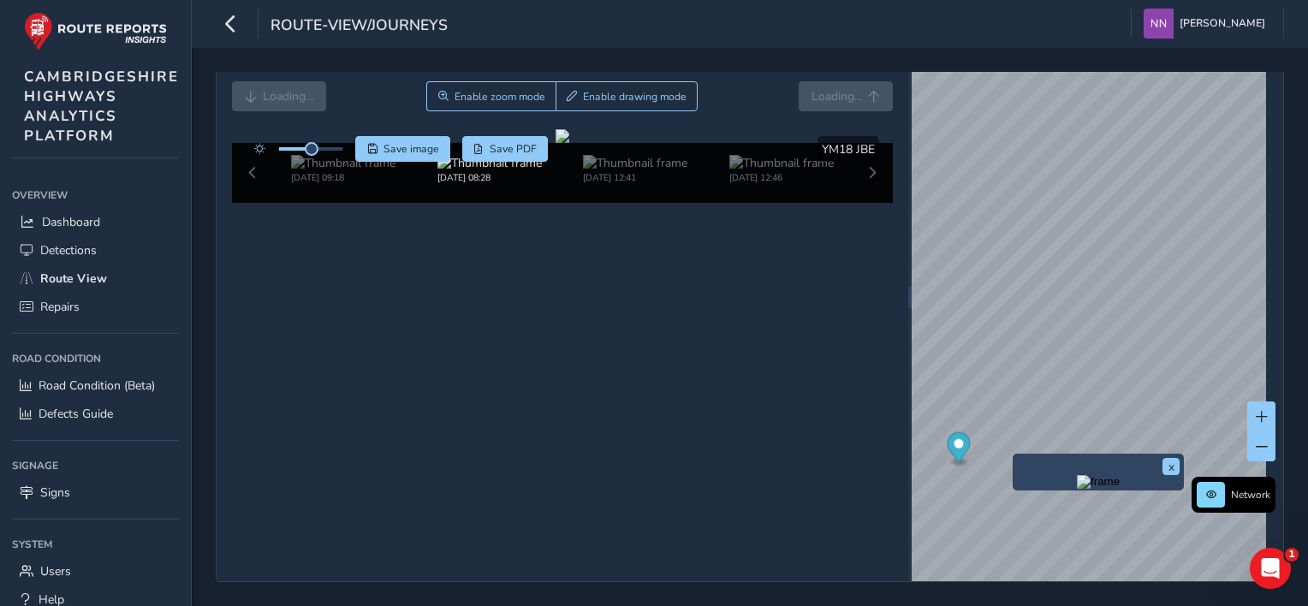
click at [1058, 466] on div "x Network [DATE] ASSET NO. 17800387 | YM18 JBE | [GEOGRAPHIC_DATA][PERSON_NAME]…" at bounding box center [1097, 296] width 371 height 569
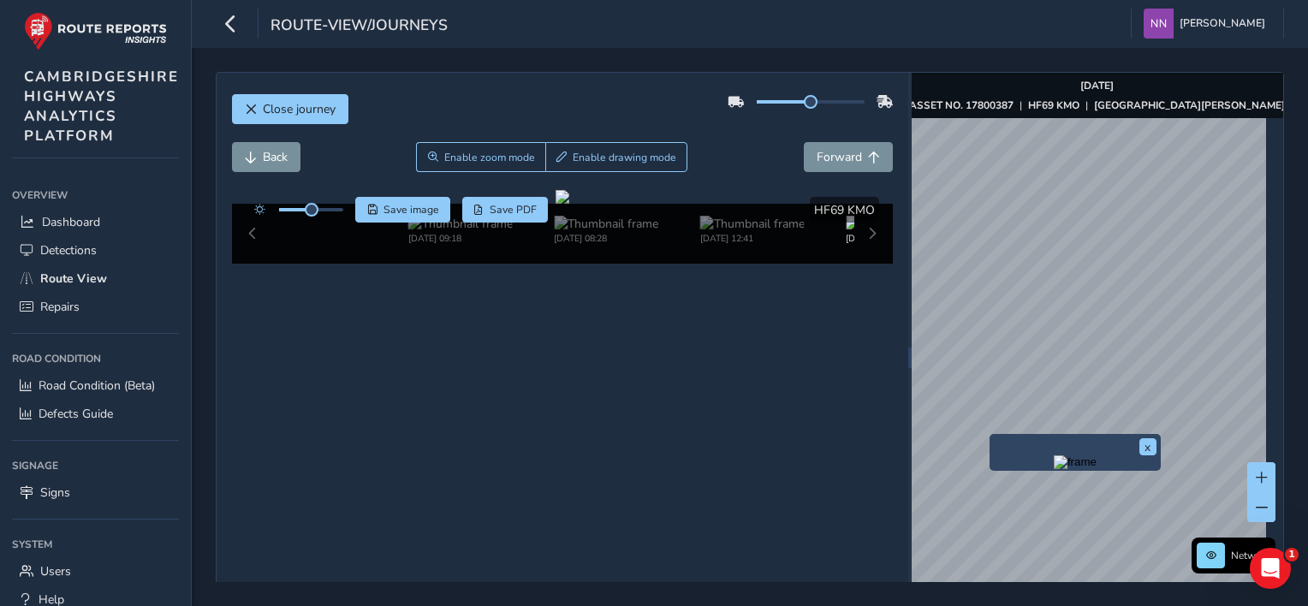
click at [991, 436] on div "x" at bounding box center [1074, 452] width 171 height 37
click at [989, 436] on div "x" at bounding box center [1074, 452] width 171 height 37
click at [1074, 469] on img "Preview frame" at bounding box center [1075, 462] width 43 height 14
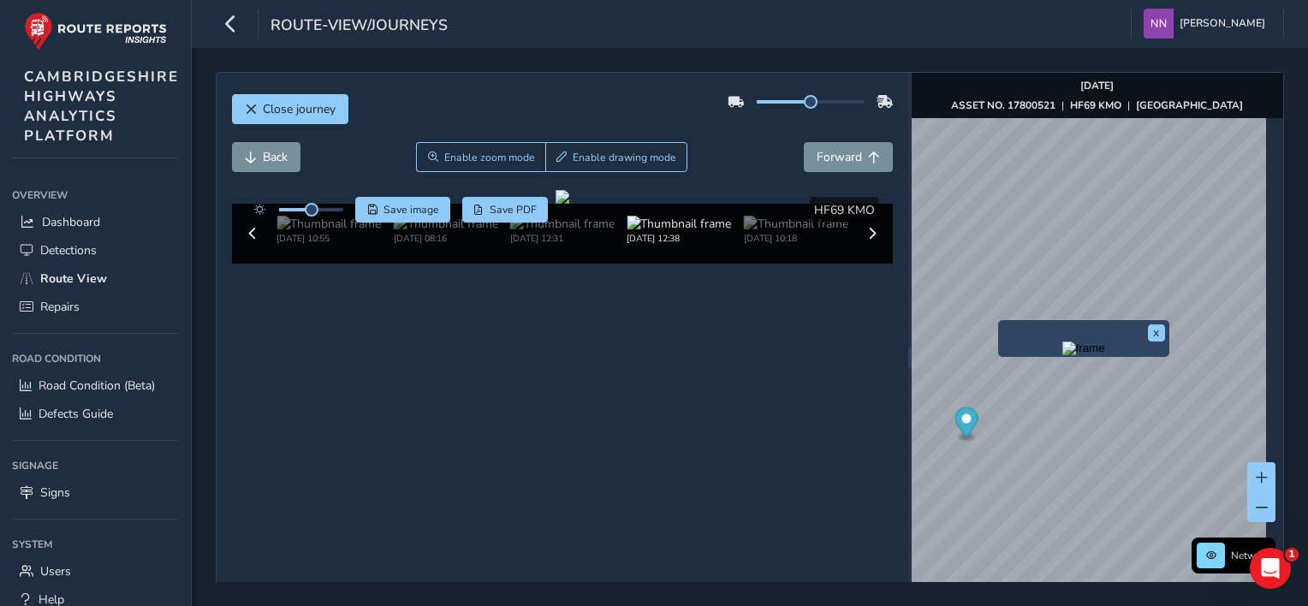
click at [1002, 325] on div "x" at bounding box center [1083, 338] width 163 height 28
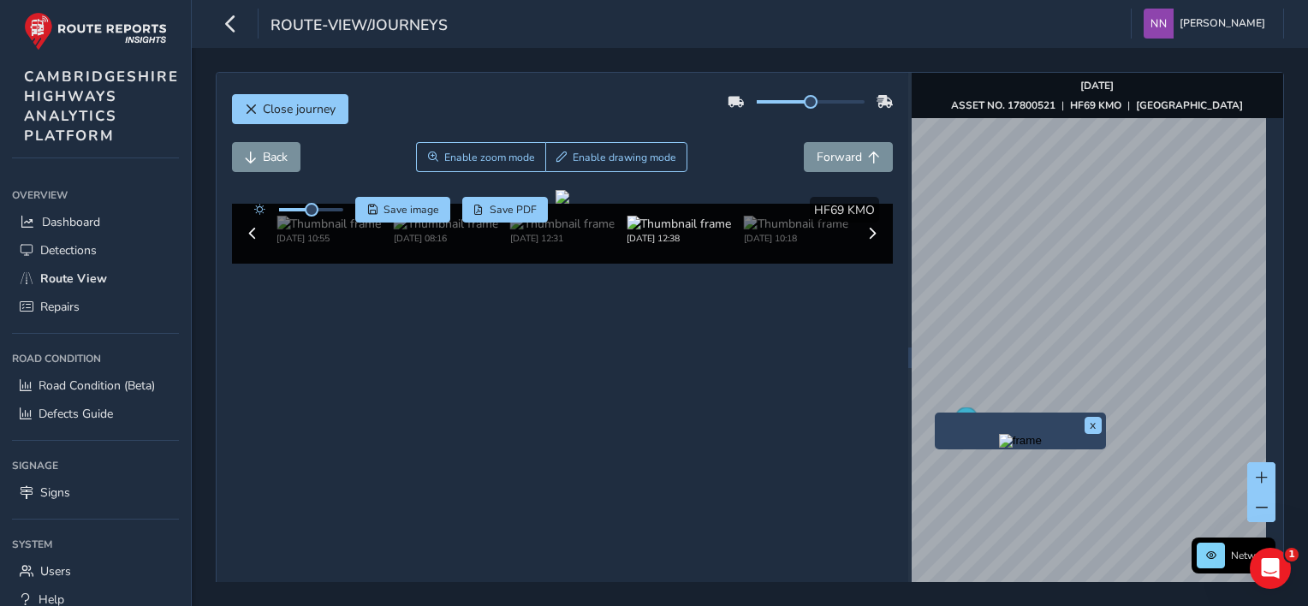
click at [937, 418] on div "x" at bounding box center [1020, 431] width 171 height 37
click at [830, 161] on span "Forward" at bounding box center [839, 157] width 45 height 16
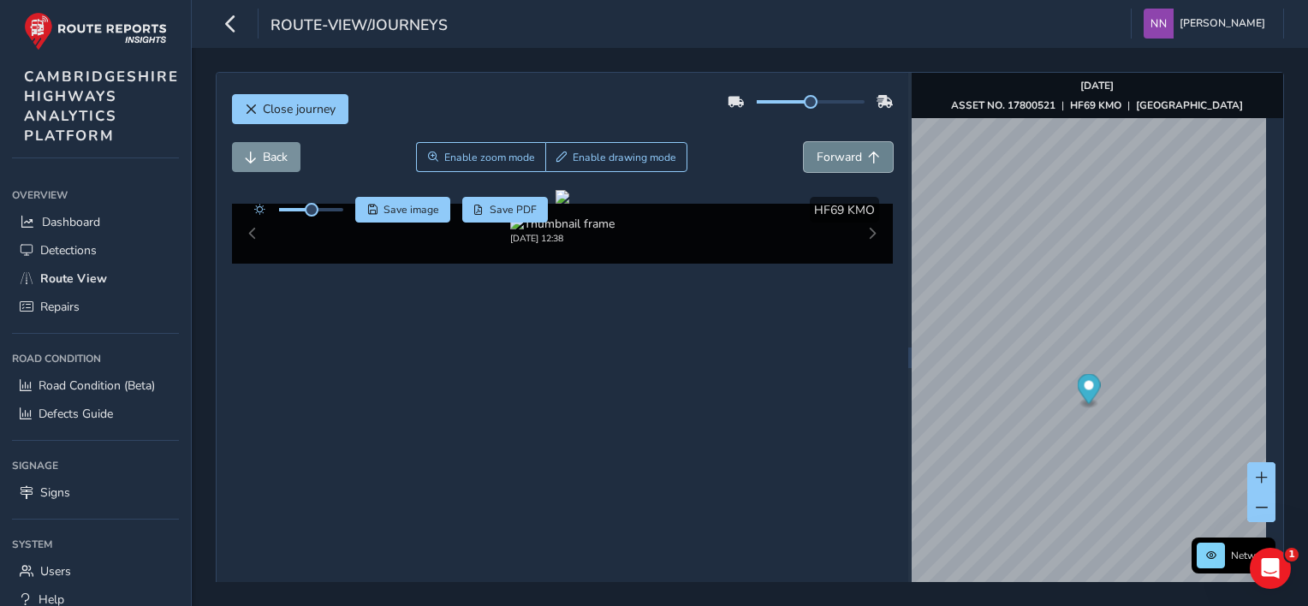
click at [831, 161] on span "Forward" at bounding box center [839, 157] width 45 height 16
click at [250, 147] on button "Back" at bounding box center [266, 157] width 68 height 30
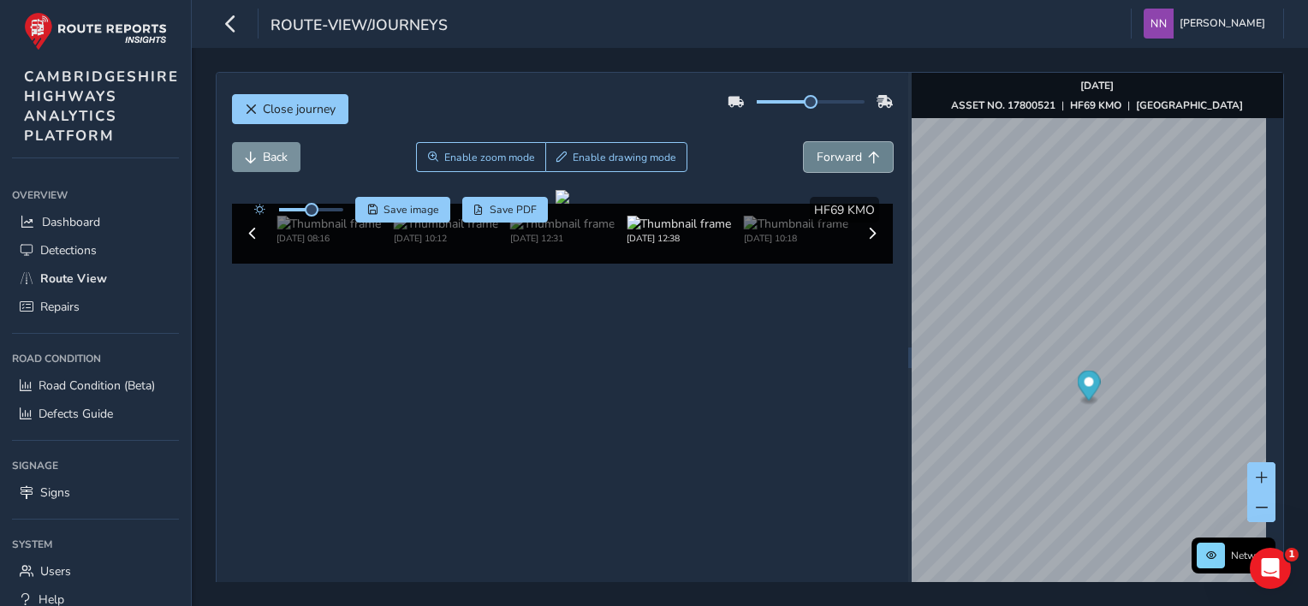
click at [817, 161] on span "Forward" at bounding box center [839, 157] width 45 height 16
click at [817, 160] on span "Forward" at bounding box center [839, 157] width 45 height 16
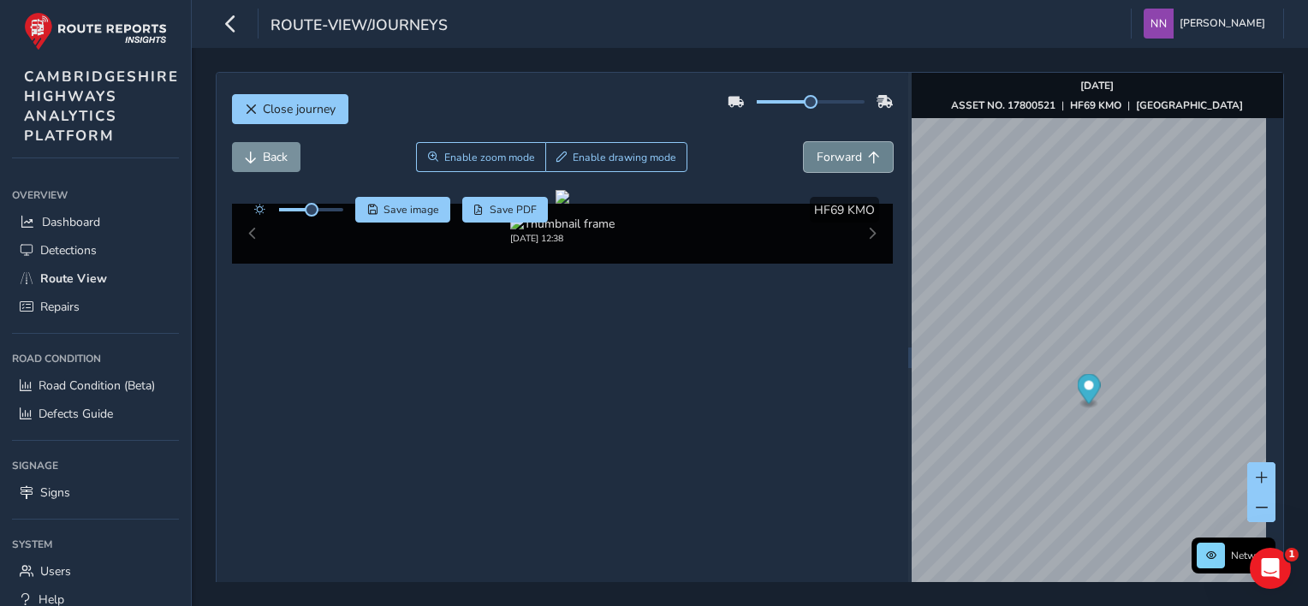
click at [817, 160] on span "Forward" at bounding box center [839, 157] width 45 height 16
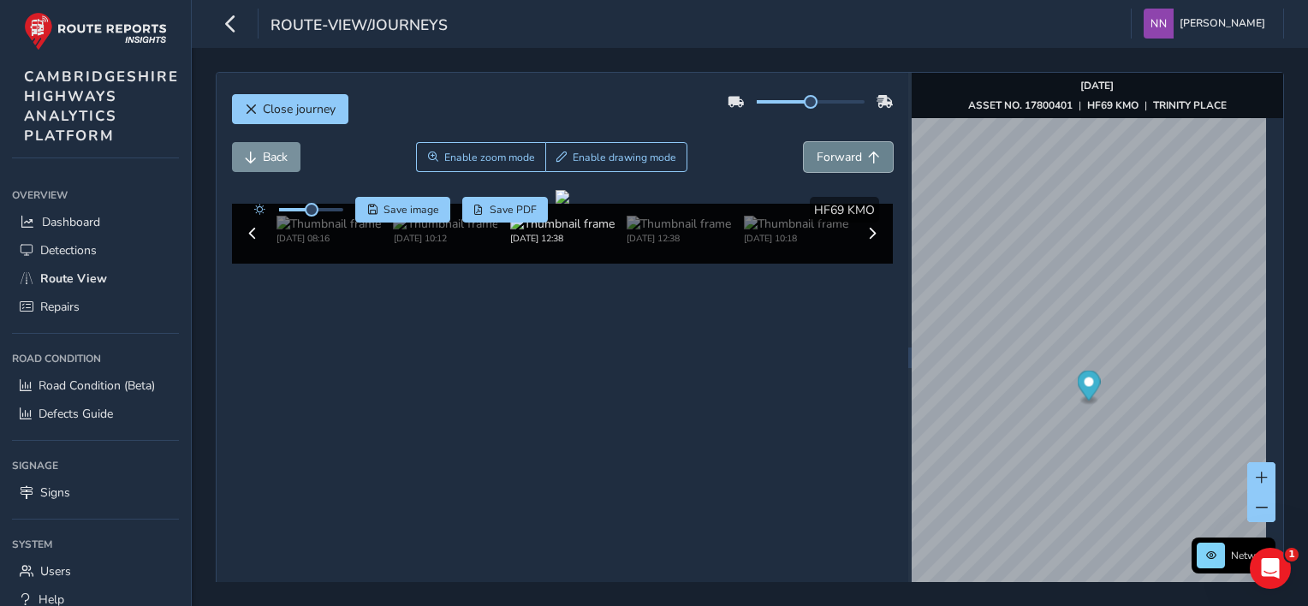
click at [817, 160] on span "Forward" at bounding box center [839, 157] width 45 height 16
click at [817, 159] on span "Forward" at bounding box center [839, 157] width 45 height 16
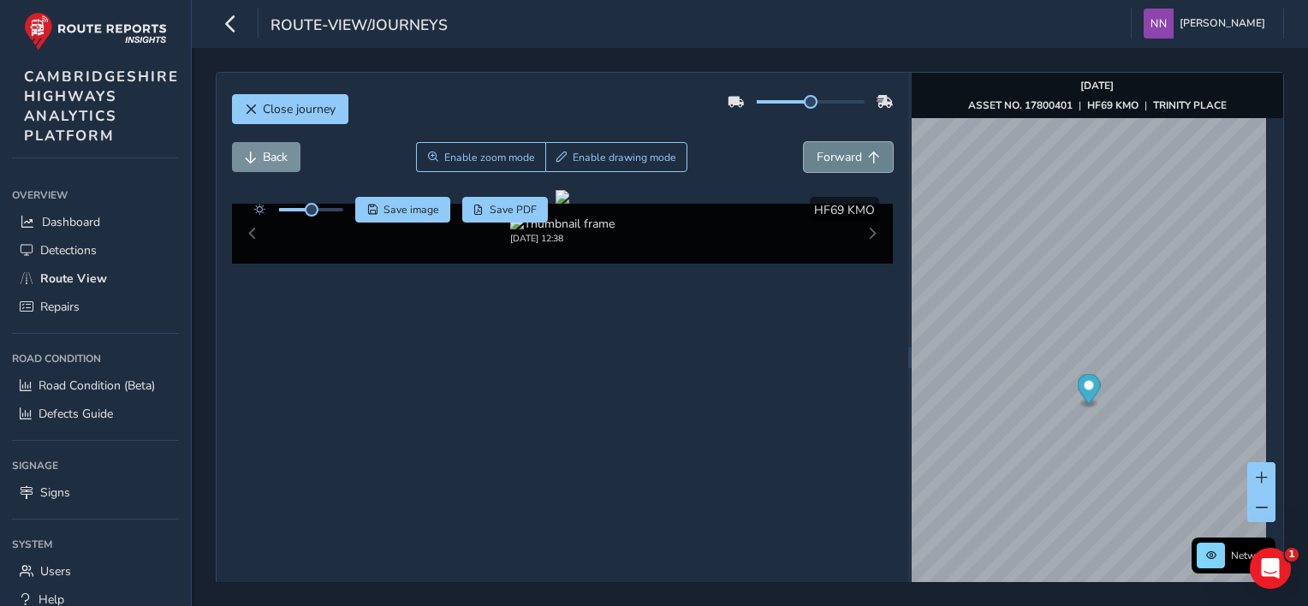
click at [817, 159] on span "Forward" at bounding box center [839, 157] width 45 height 16
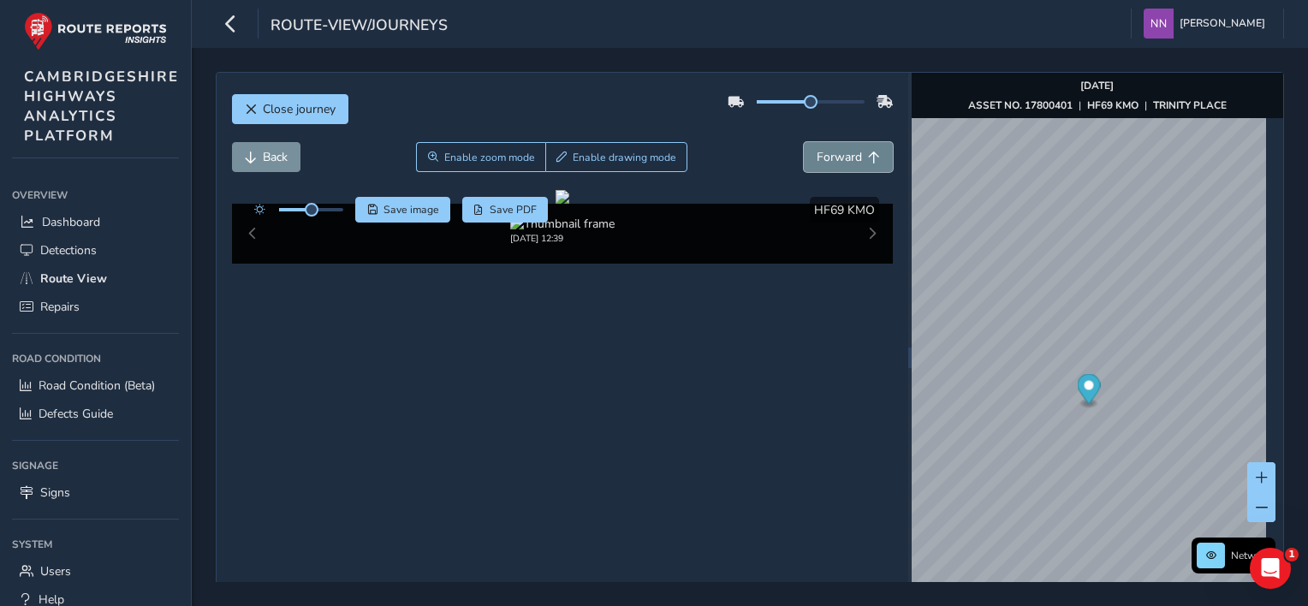
click at [829, 156] on span "Forward" at bounding box center [839, 157] width 45 height 16
click at [831, 156] on span "Forward" at bounding box center [839, 157] width 45 height 16
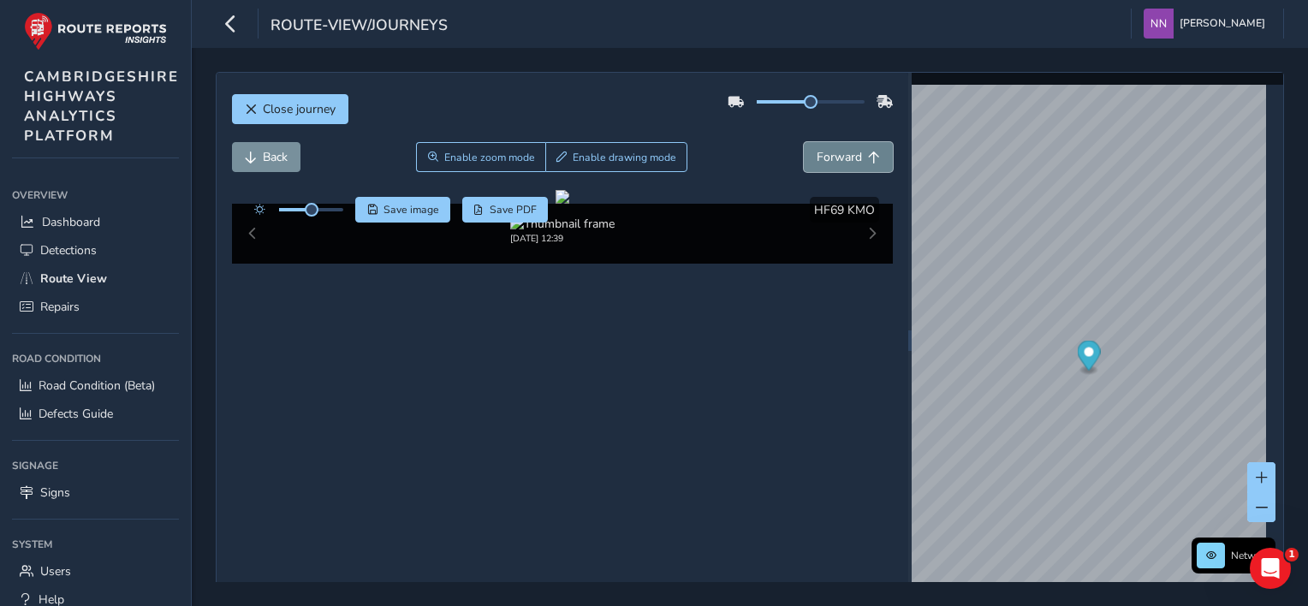
click at [831, 156] on span "Forward" at bounding box center [839, 157] width 45 height 16
click at [835, 156] on span "Forward" at bounding box center [839, 157] width 45 height 16
click at [835, 163] on span "Forward" at bounding box center [839, 157] width 45 height 16
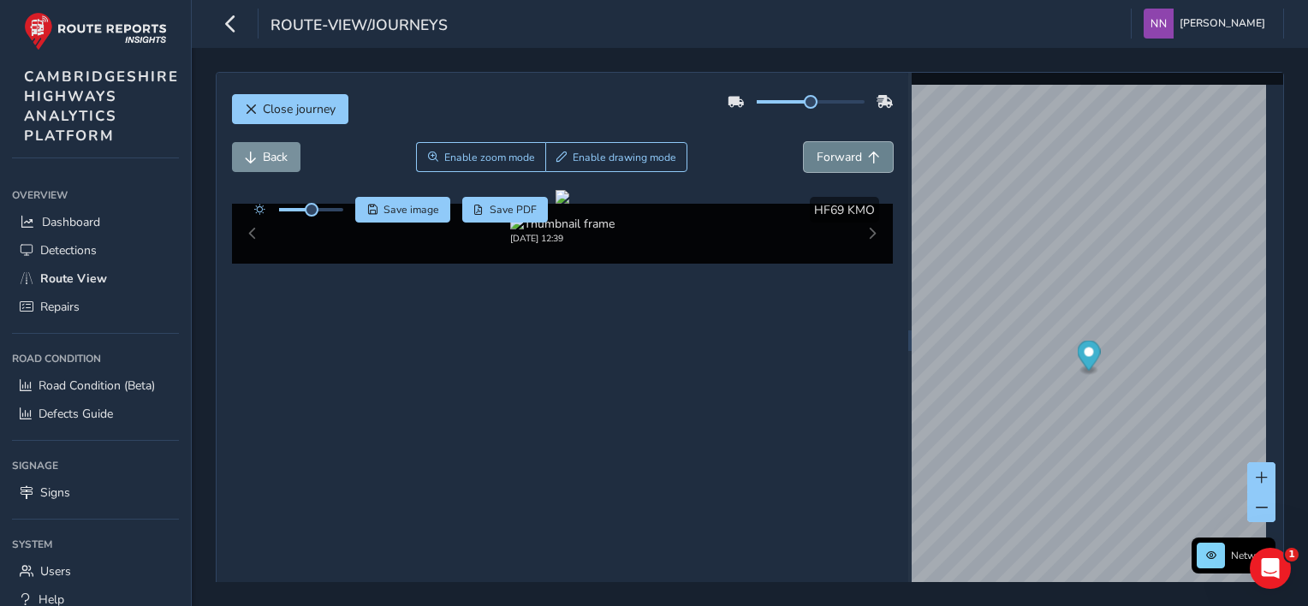
click at [846, 161] on span "Forward" at bounding box center [839, 157] width 45 height 16
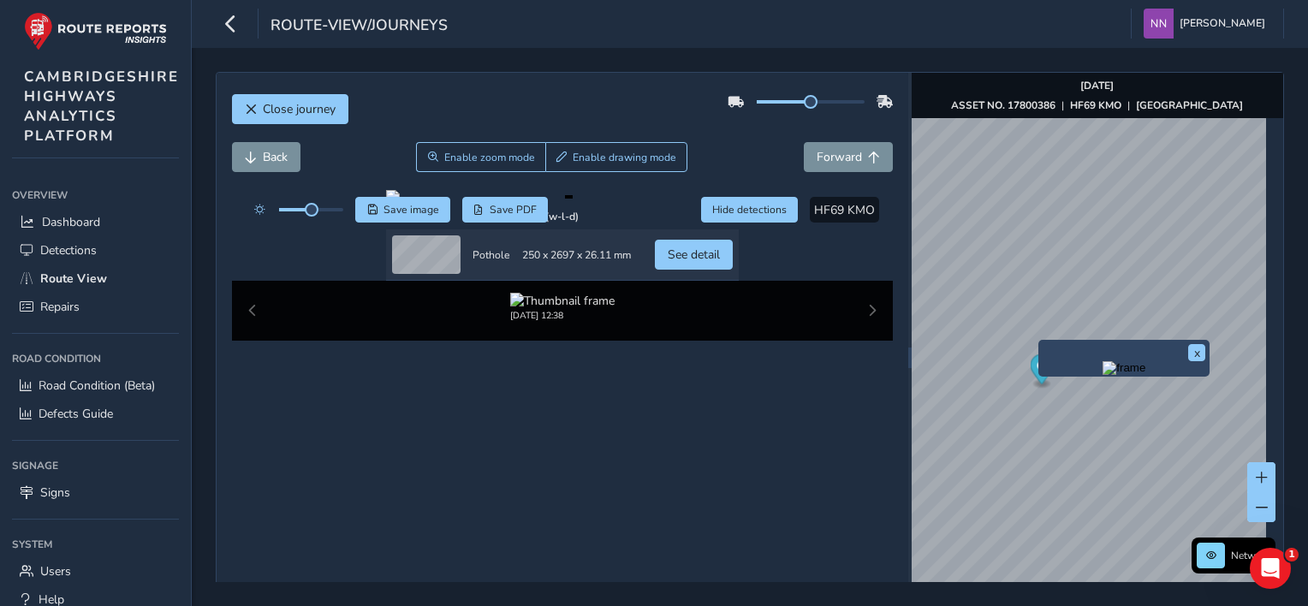
click at [1102, 375] on img "Preview frame" at bounding box center [1123, 368] width 43 height 14
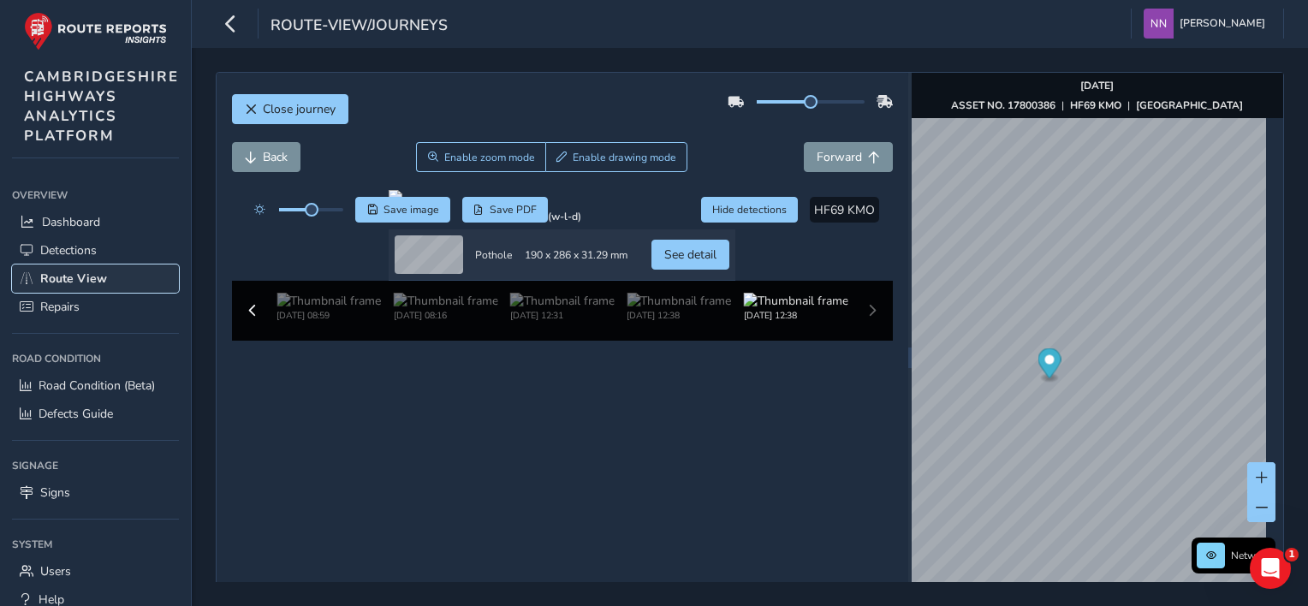
click at [89, 277] on span "Route View" at bounding box center [73, 278] width 67 height 16
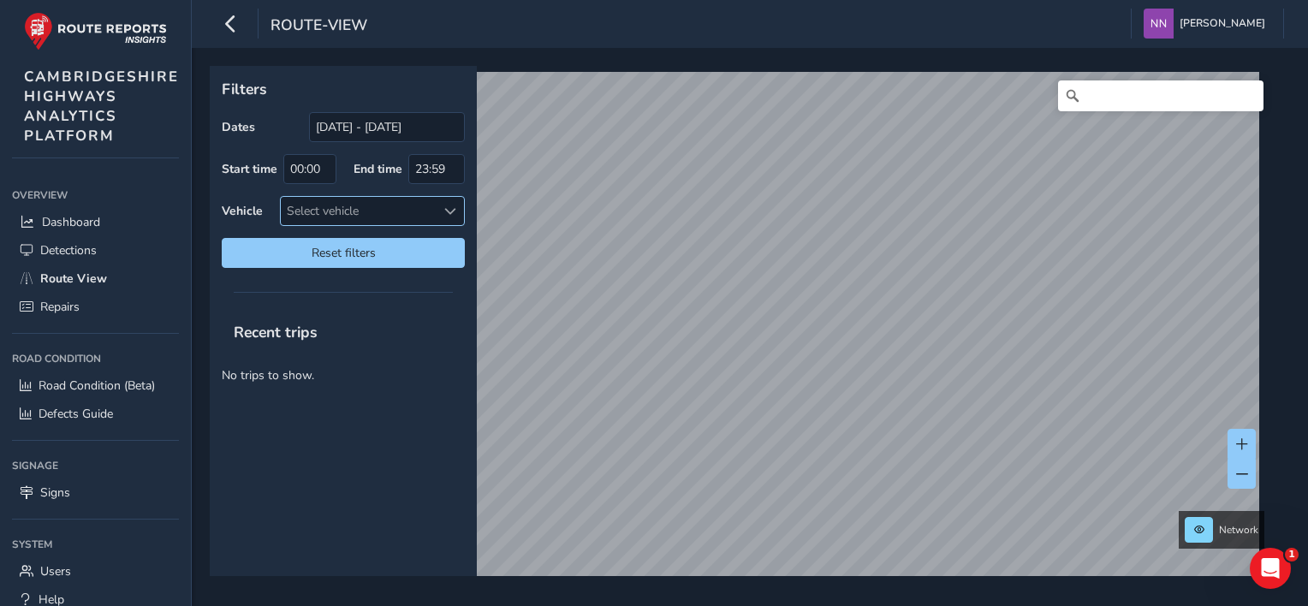
click at [446, 207] on span at bounding box center [450, 211] width 12 height 12
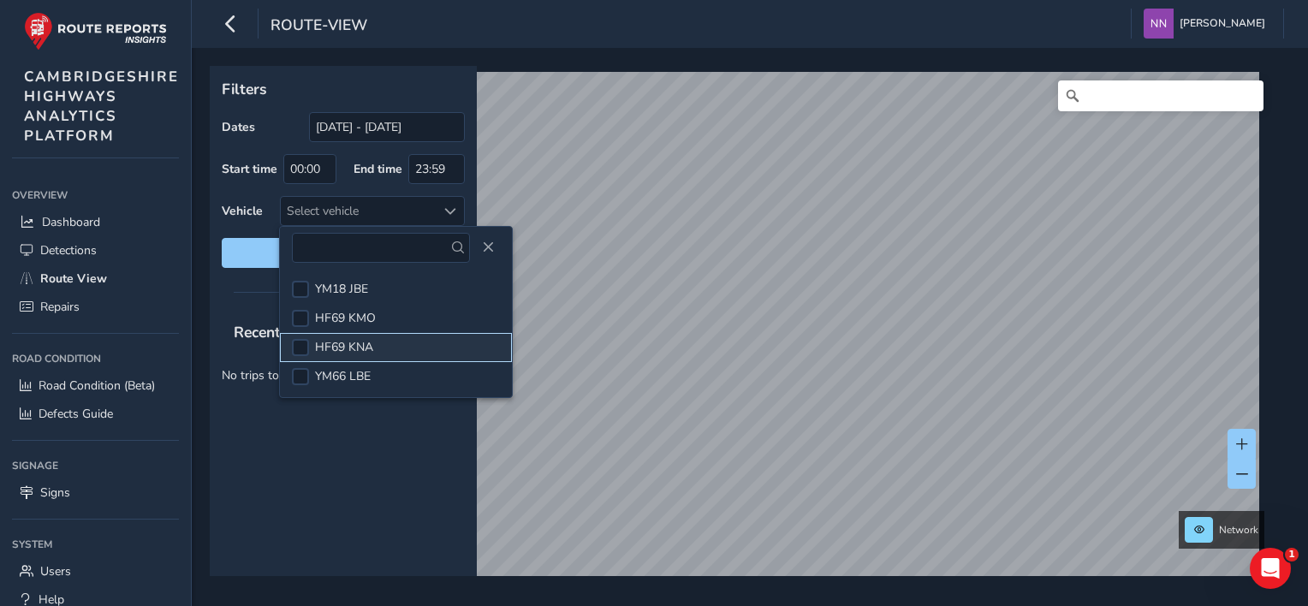
click at [379, 347] on li "HF69 KNA" at bounding box center [396, 347] width 232 height 29
click at [366, 356] on li "HF69 KNA" at bounding box center [396, 347] width 232 height 29
click at [366, 355] on li "HF69 KNA" at bounding box center [396, 347] width 232 height 29
click at [312, 212] on div "HF69 KNA" at bounding box center [358, 211] width 155 height 28
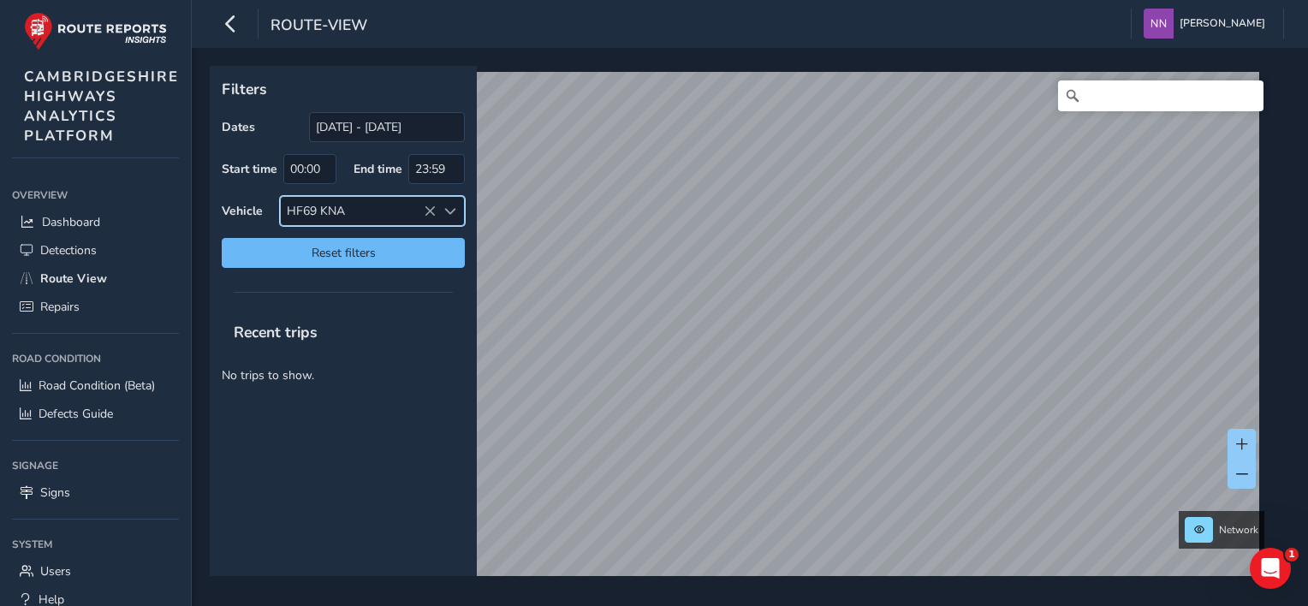
click at [340, 254] on span "Reset filters" at bounding box center [343, 253] width 217 height 16
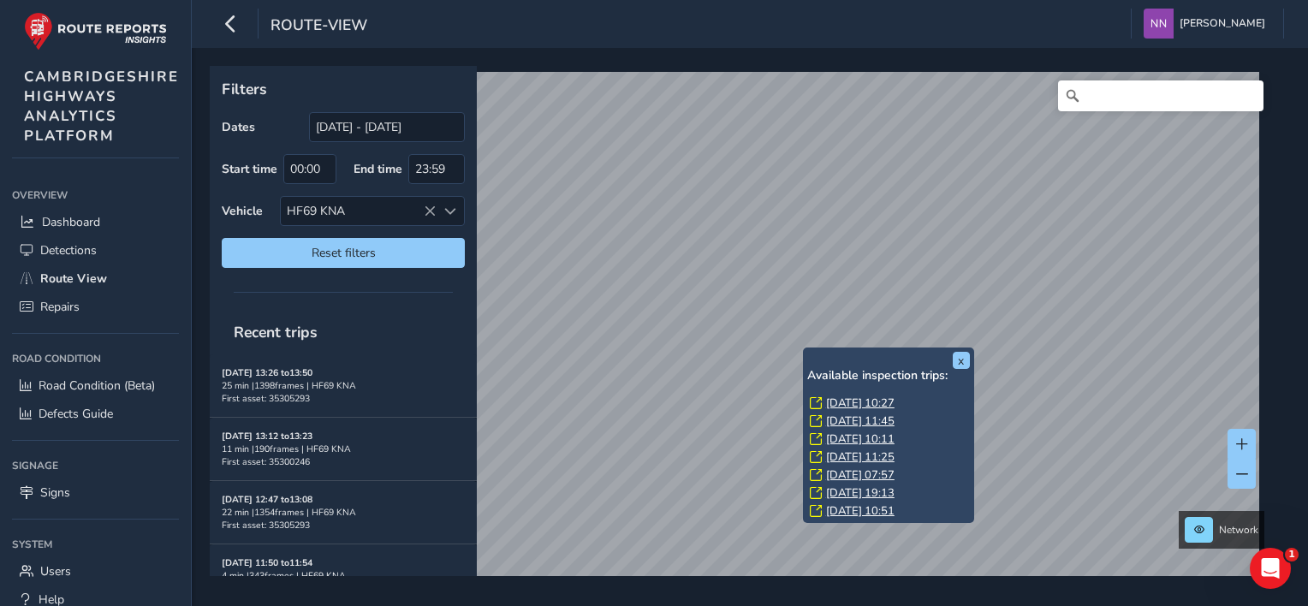
click at [855, 400] on link "[DATE] 10:27" at bounding box center [860, 402] width 68 height 15
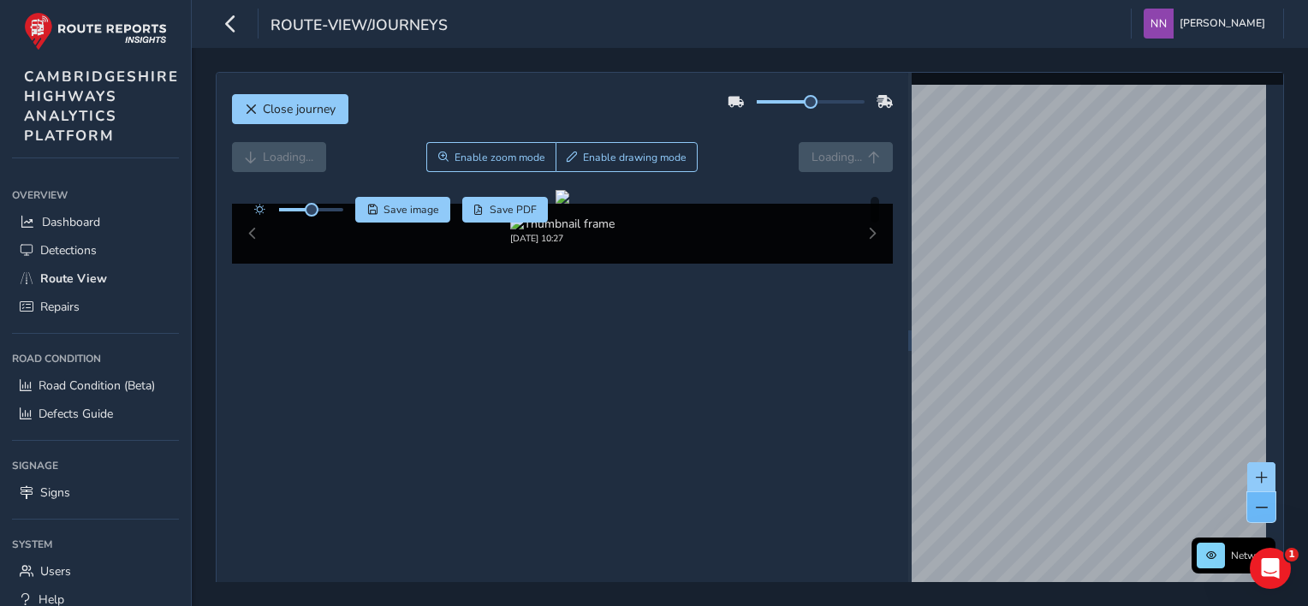
click at [1124, 497] on button at bounding box center [1261, 507] width 28 height 30
click at [1124, 499] on button at bounding box center [1261, 507] width 28 height 30
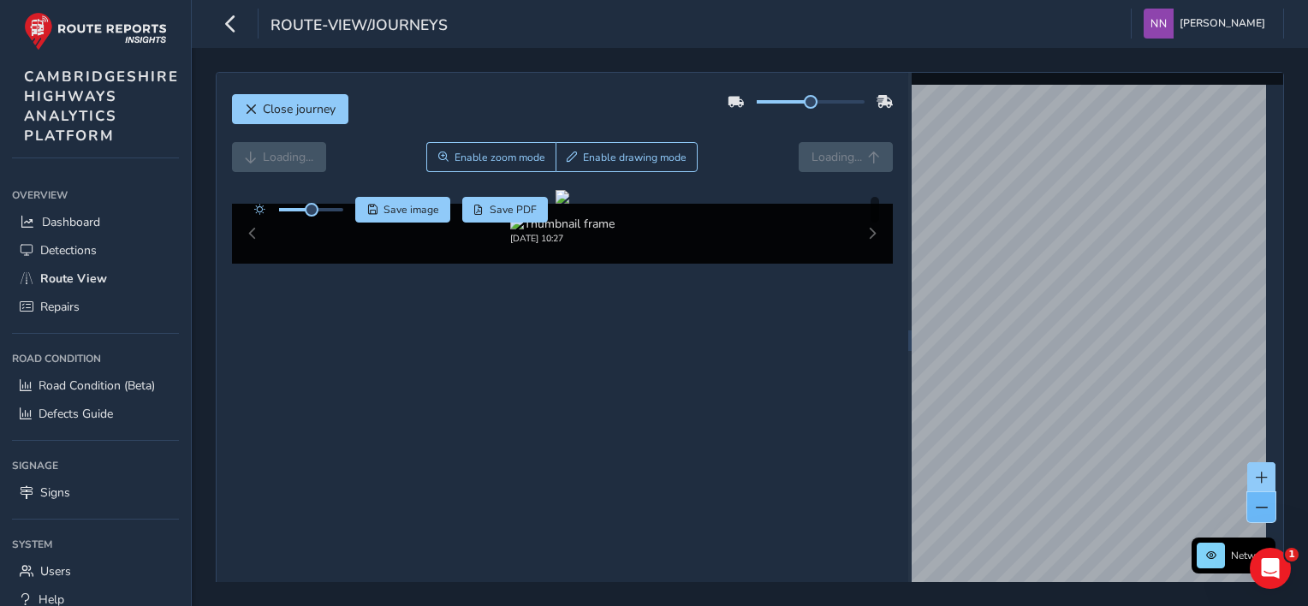
click at [1124, 499] on button at bounding box center [1261, 507] width 28 height 30
click at [98, 279] on span "Route View" at bounding box center [73, 278] width 67 height 16
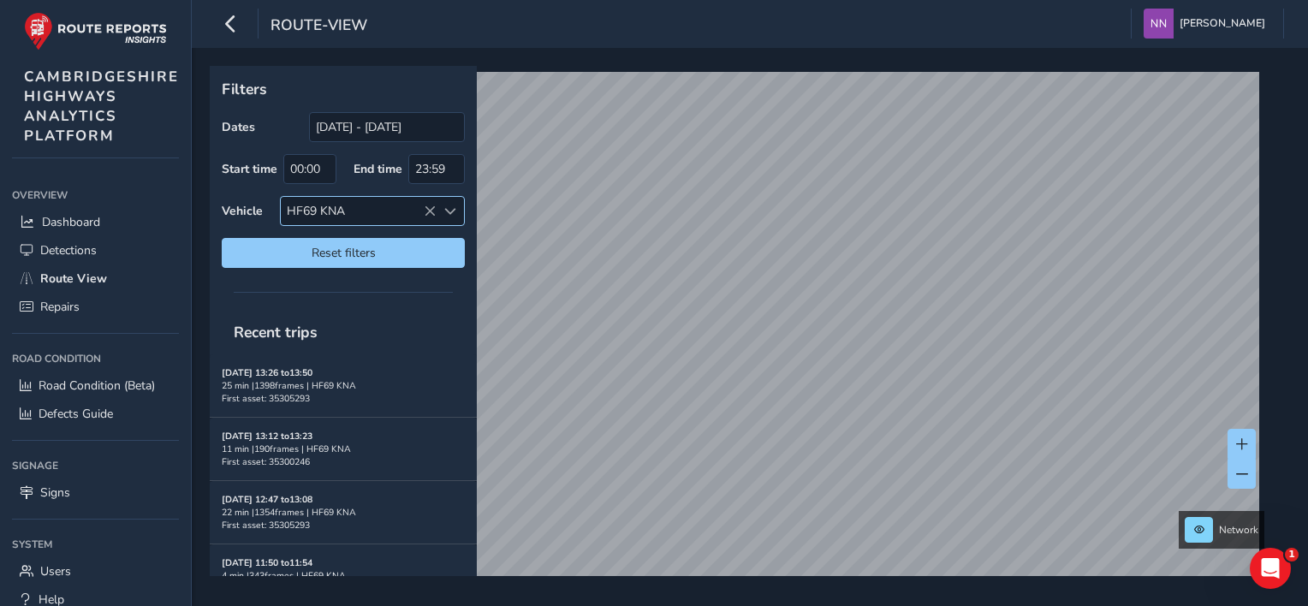
click at [454, 205] on span at bounding box center [450, 211] width 12 height 12
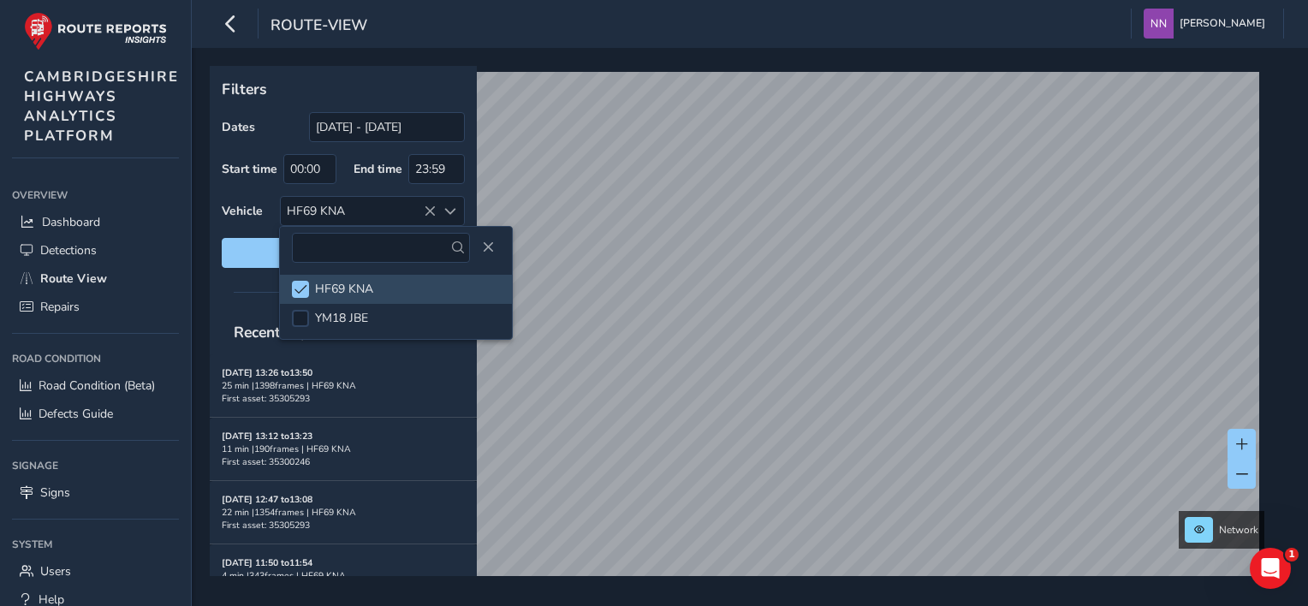
click at [230, 220] on div "Vehicle HF69 KNA" at bounding box center [343, 211] width 243 height 30
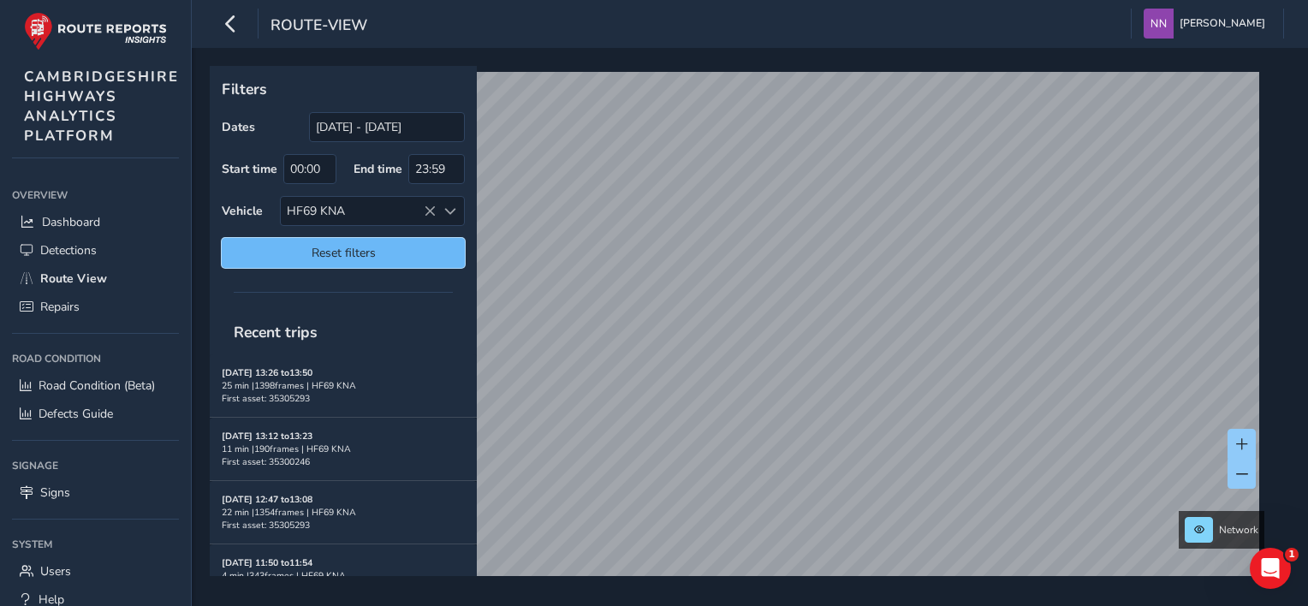
click at [365, 264] on button "Reset filters" at bounding box center [343, 253] width 243 height 30
click at [455, 212] on span at bounding box center [450, 211] width 12 height 12
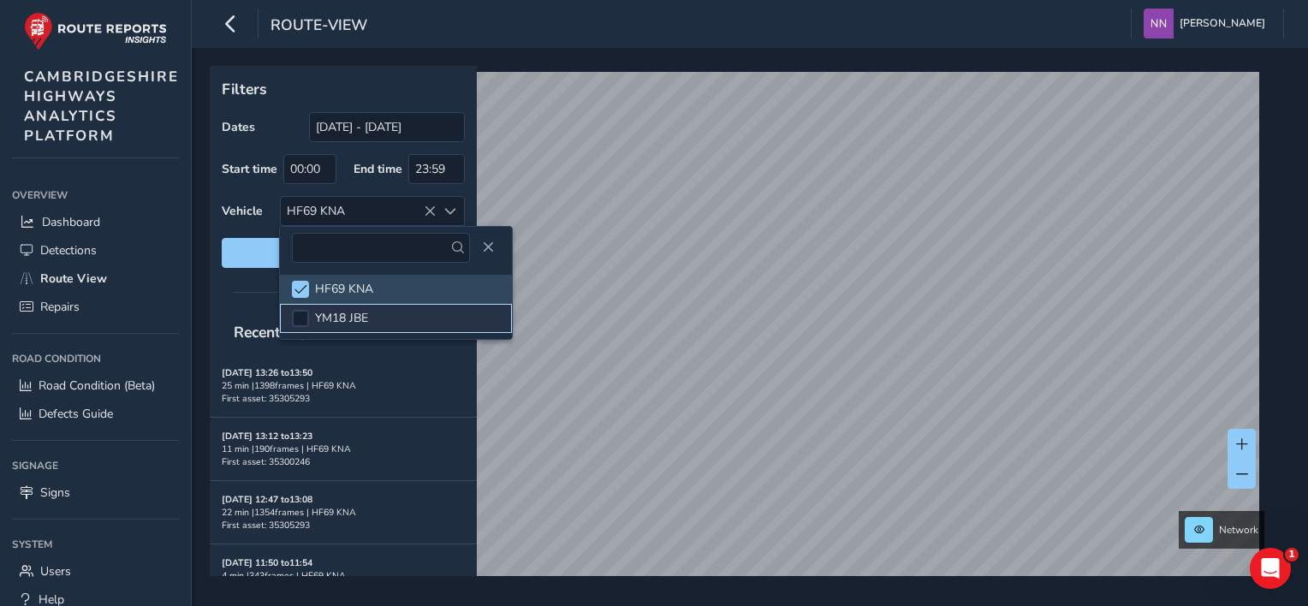
click at [384, 320] on li "YM18 JBE" at bounding box center [396, 318] width 232 height 29
click at [383, 321] on li "YM18 JBE" at bounding box center [396, 318] width 232 height 29
drag, startPoint x: 383, startPoint y: 321, endPoint x: 311, endPoint y: 289, distance: 78.6
click at [311, 291] on li "HF69 KNA" at bounding box center [396, 289] width 232 height 29
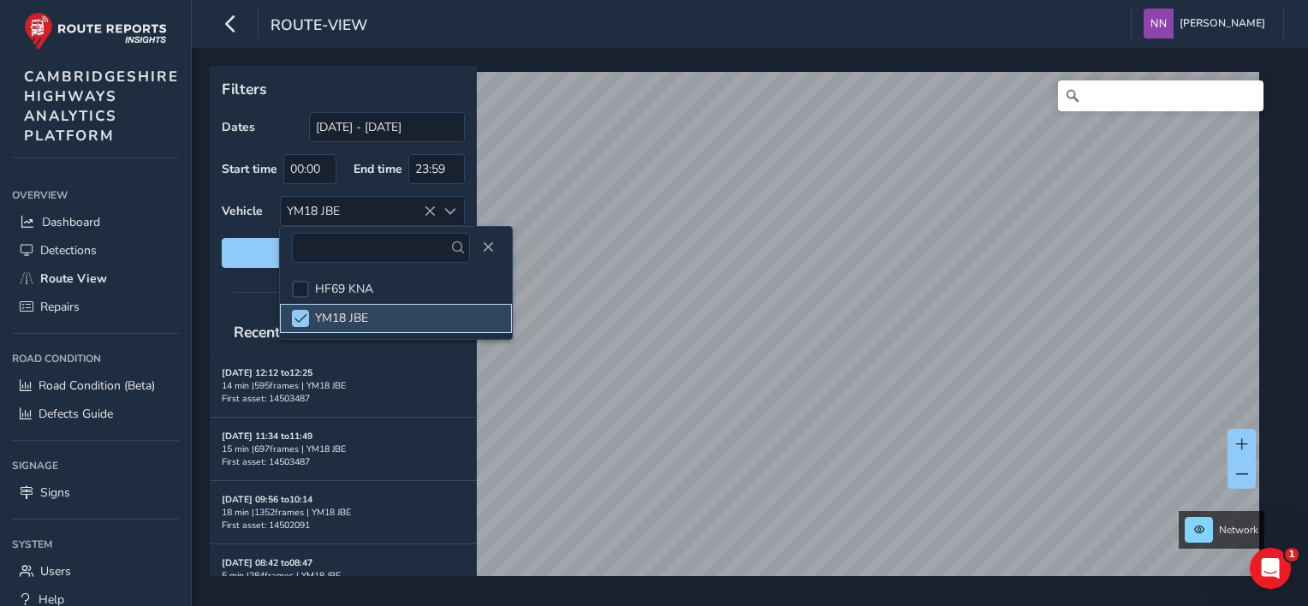
click at [335, 321] on span "YM18 JBE" at bounding box center [341, 318] width 53 height 16
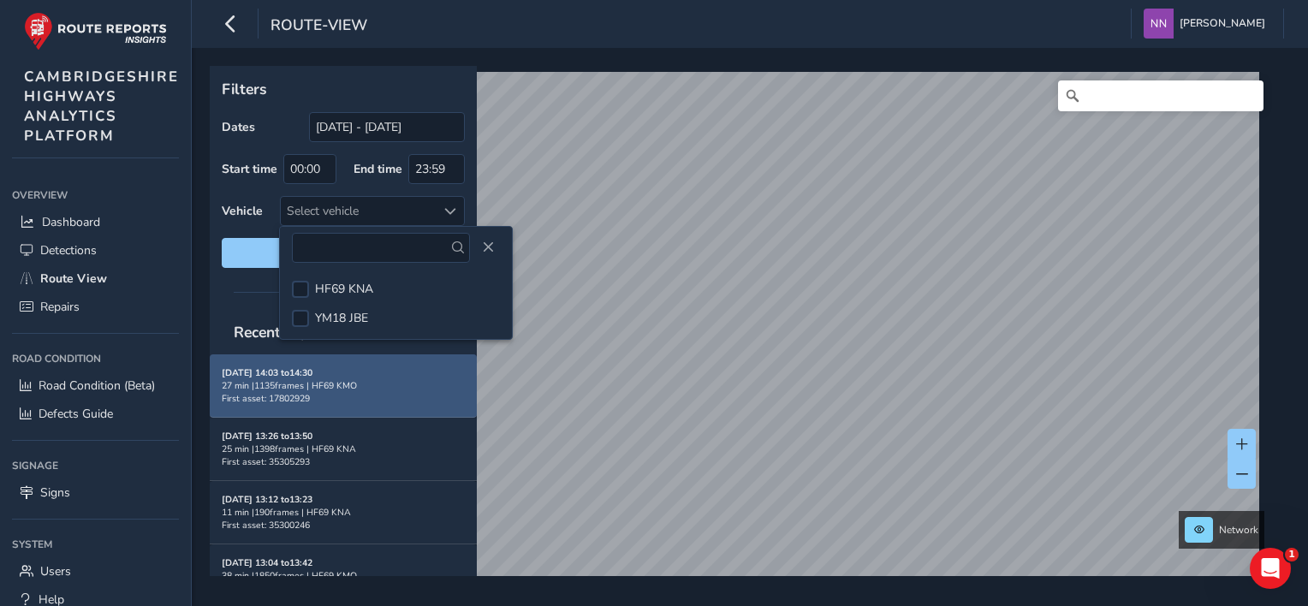
drag, startPoint x: 335, startPoint y: 321, endPoint x: 298, endPoint y: 377, distance: 66.7
click at [298, 377] on strong "[DATE] 14:03 to 14:30" at bounding box center [267, 372] width 91 height 13
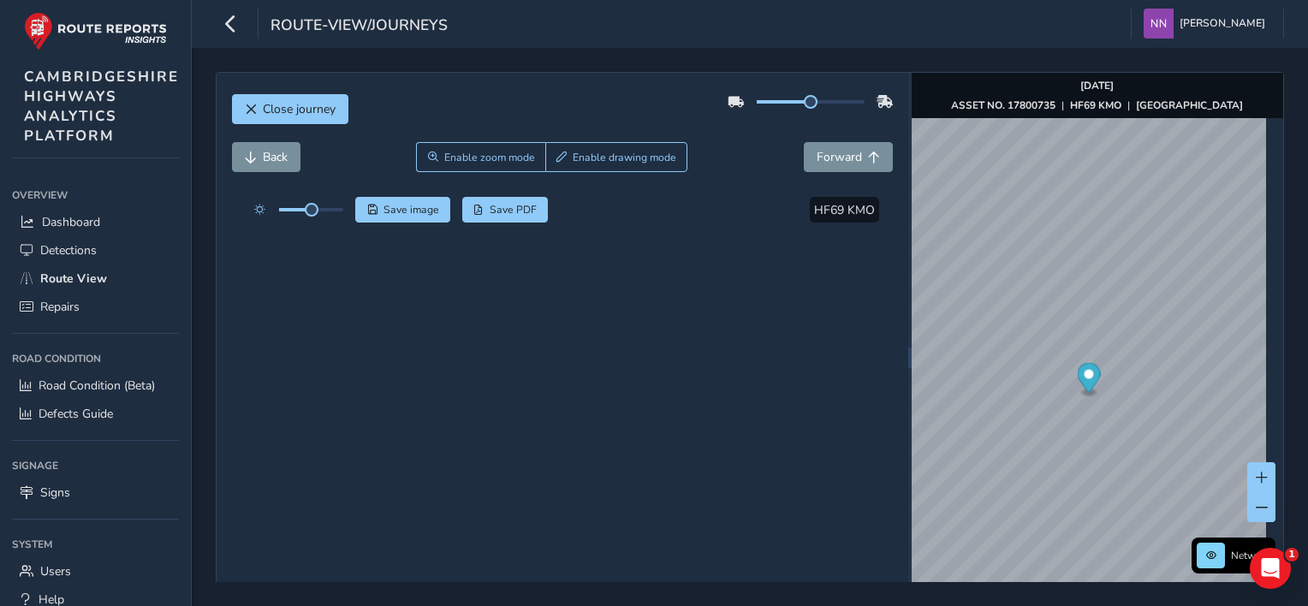
click at [1082, 377] on icon "Map marker" at bounding box center [1088, 378] width 23 height 30
click at [1078, 386] on icon "Map marker" at bounding box center [1086, 382] width 23 height 30
click at [1084, 385] on icon "Map marker" at bounding box center [1086, 382] width 23 height 30
click at [264, 162] on span "Back" at bounding box center [275, 157] width 25 height 16
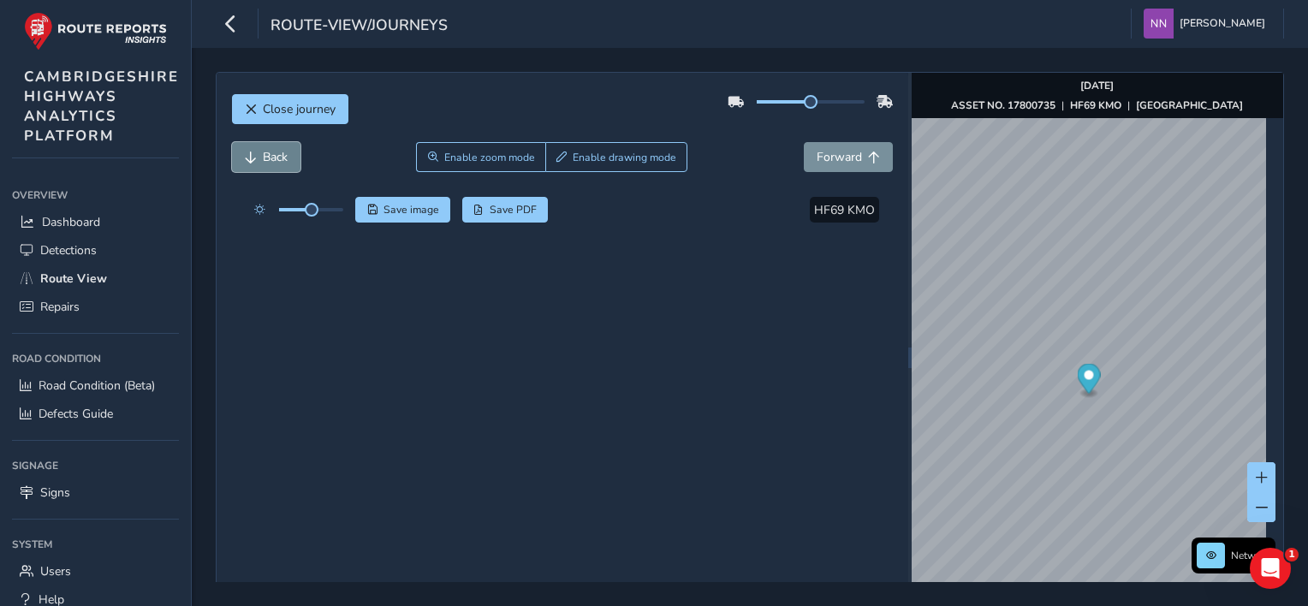
click at [270, 156] on span "Back" at bounding box center [275, 157] width 25 height 16
click at [827, 154] on span "Forward" at bounding box center [839, 157] width 45 height 16
click at [823, 163] on span "Forward" at bounding box center [839, 157] width 45 height 16
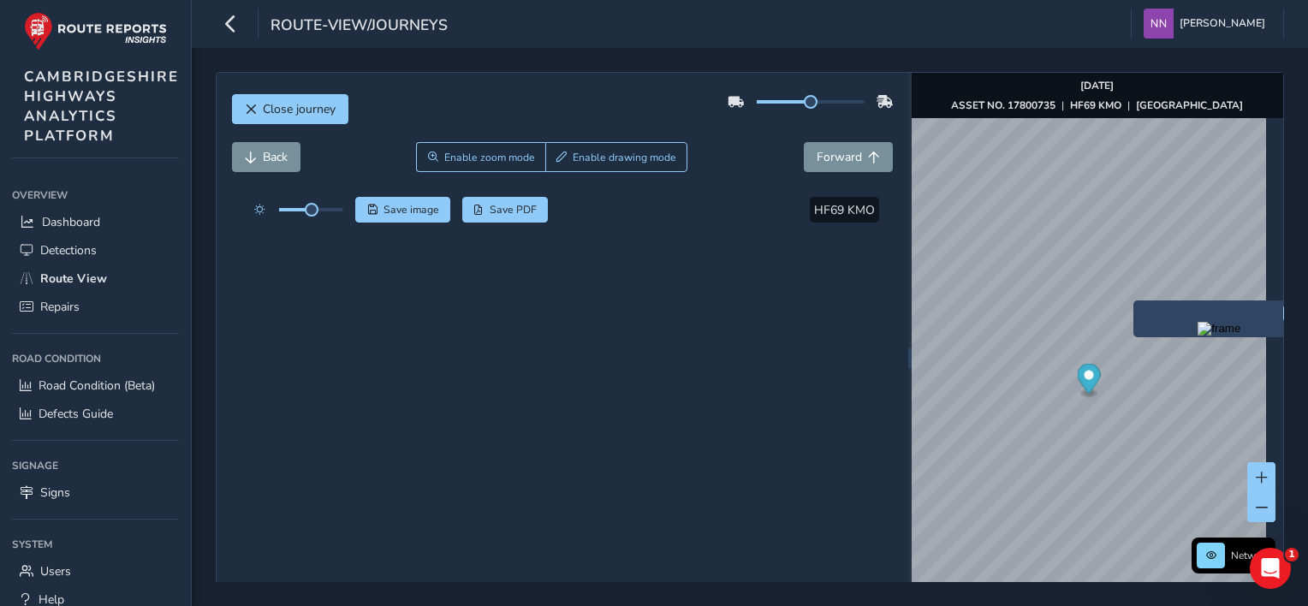
click at [1124, 300] on div "x" at bounding box center [1218, 318] width 171 height 37
click at [1124, 336] on img "Preview frame" at bounding box center [1218, 329] width 43 height 14
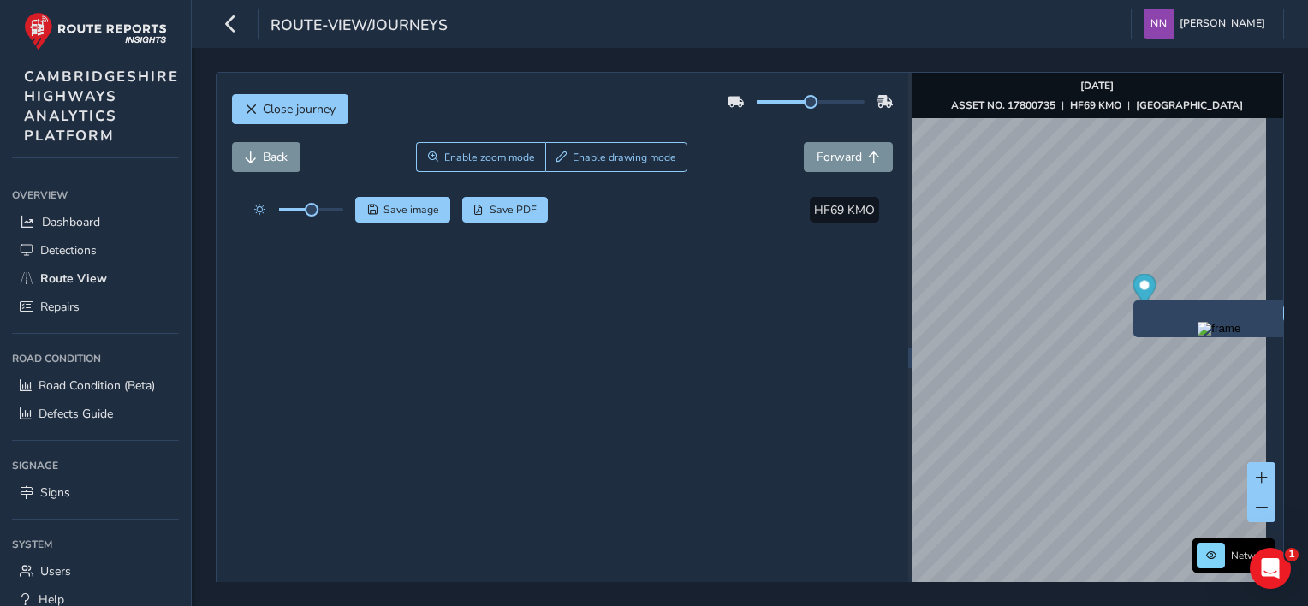
click at [1124, 336] on img "Preview frame" at bounding box center [1218, 329] width 43 height 14
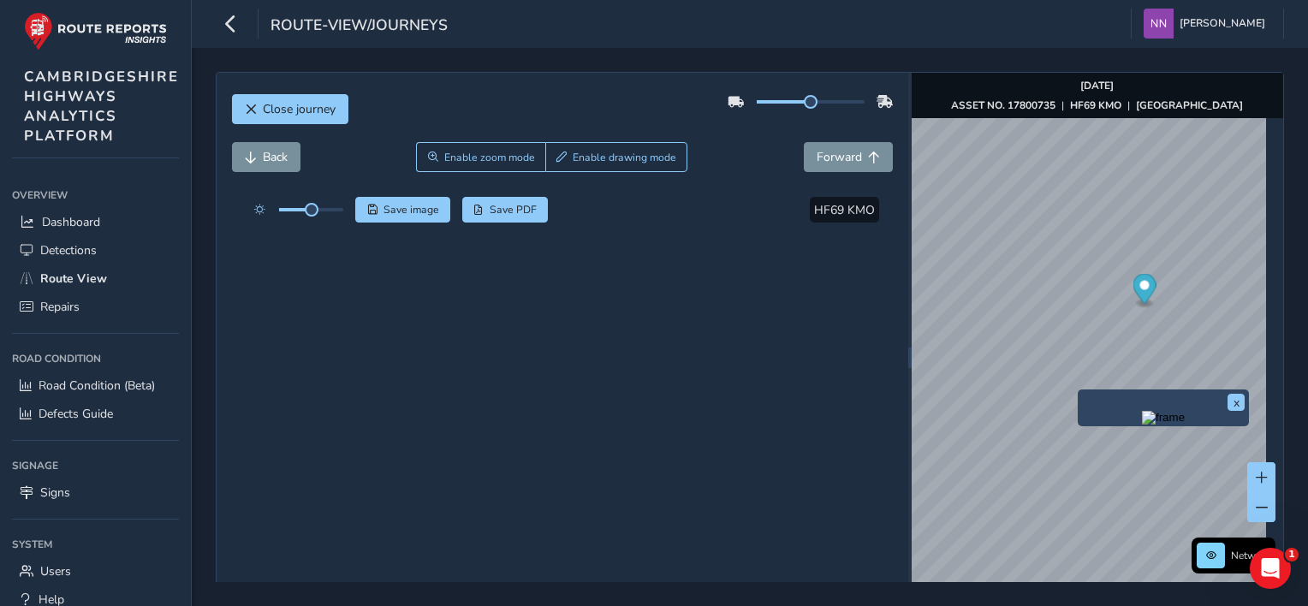
click at [1078, 390] on div "x" at bounding box center [1163, 407] width 171 height 37
click at [1124, 425] on img "Preview frame" at bounding box center [1163, 418] width 43 height 14
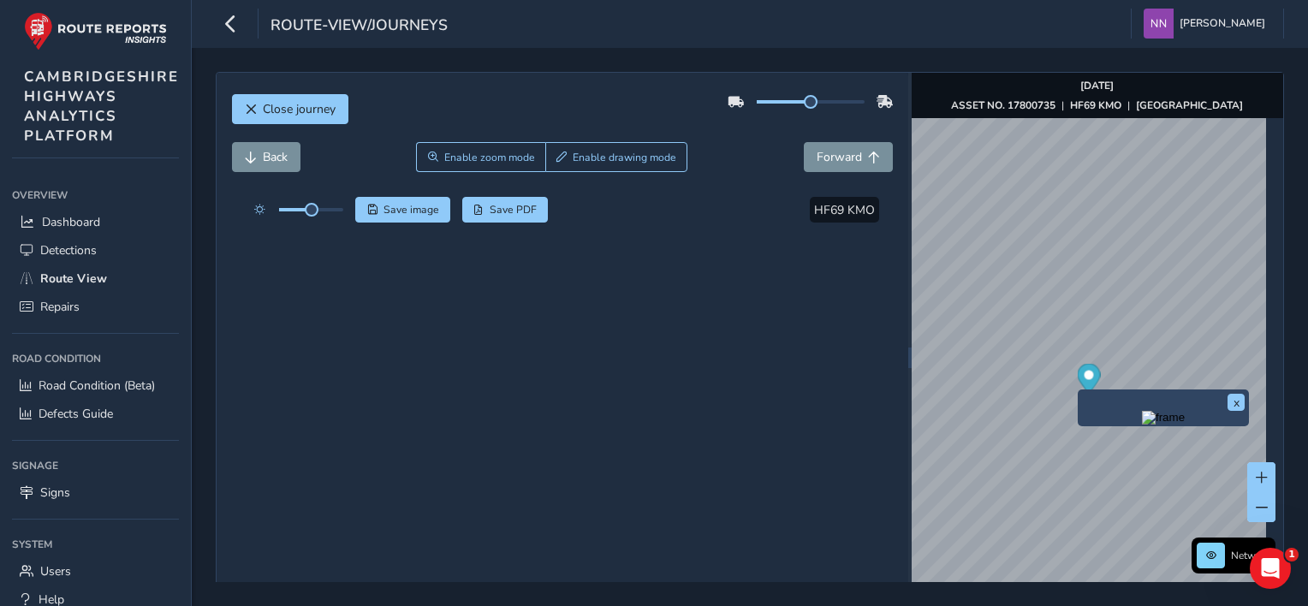
click at [1124, 425] on img "Preview frame" at bounding box center [1163, 418] width 43 height 14
